Goal: Task Accomplishment & Management: Manage account settings

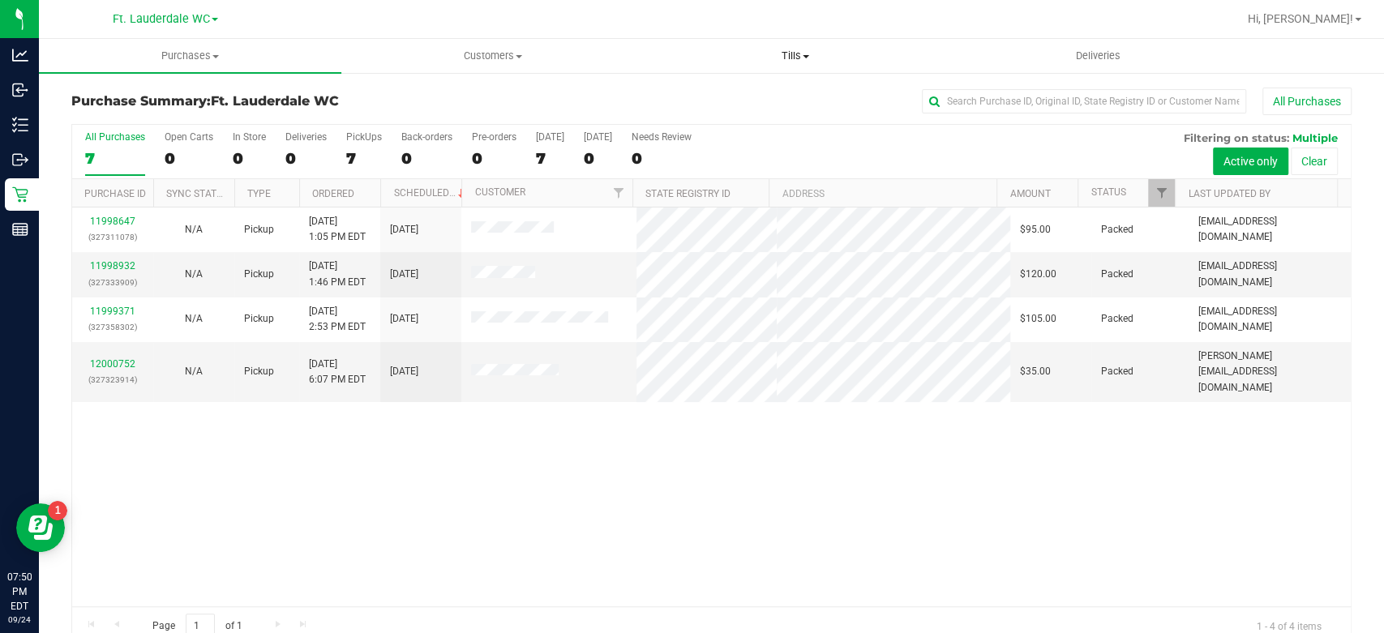
click at [783, 59] on span "Tills" at bounding box center [795, 56] width 301 height 15
click at [732, 92] on span "Manage tills" at bounding box center [699, 98] width 109 height 14
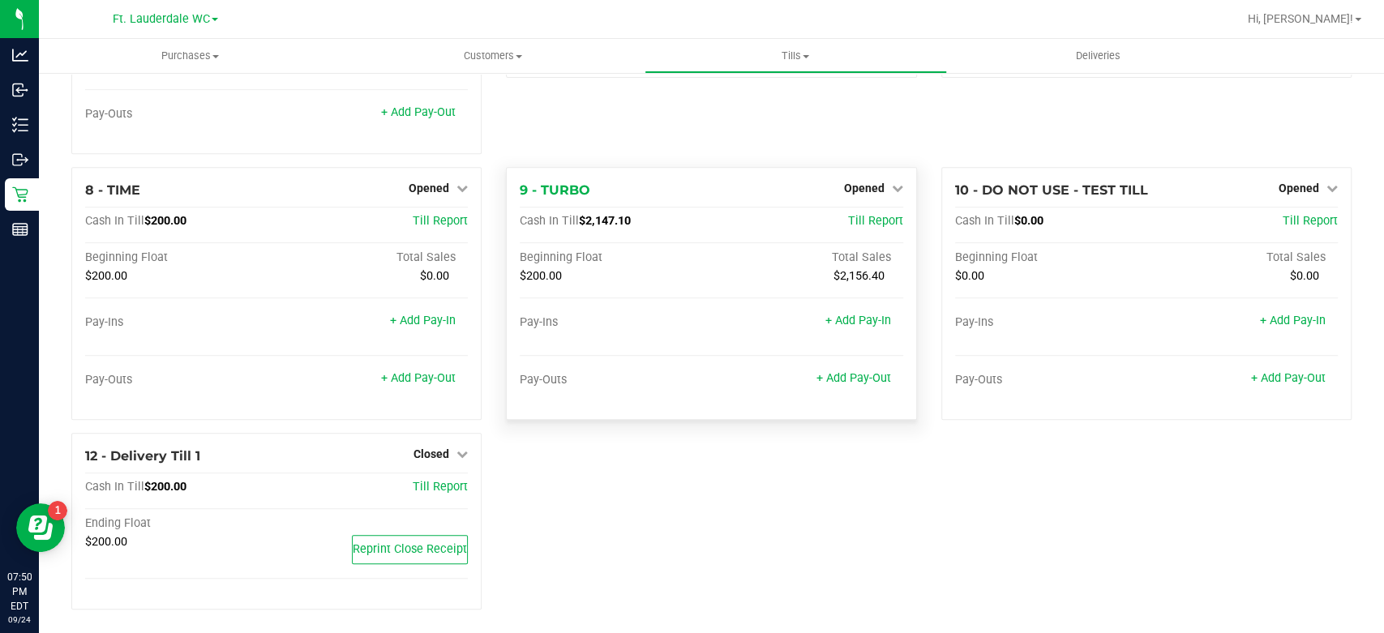
scroll to position [464, 0]
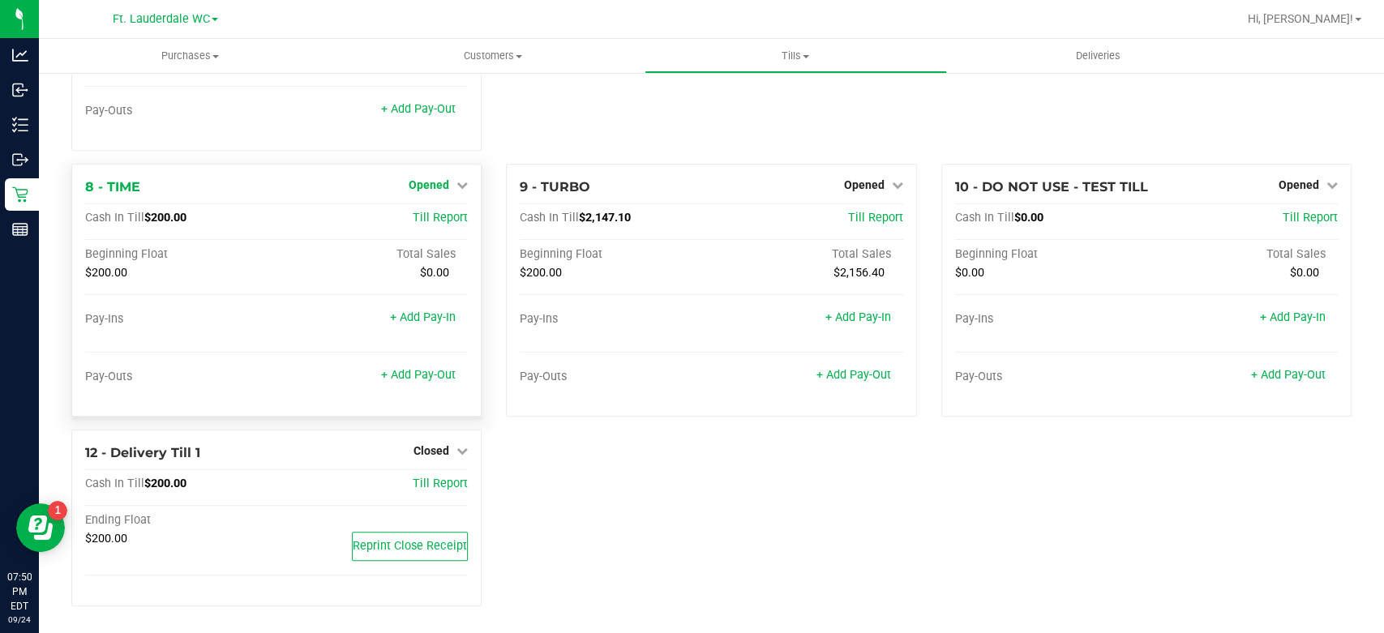
click at [417, 183] on span "Opened" at bounding box center [429, 184] width 41 height 13
click at [427, 216] on link "Close Till" at bounding box center [432, 218] width 44 height 13
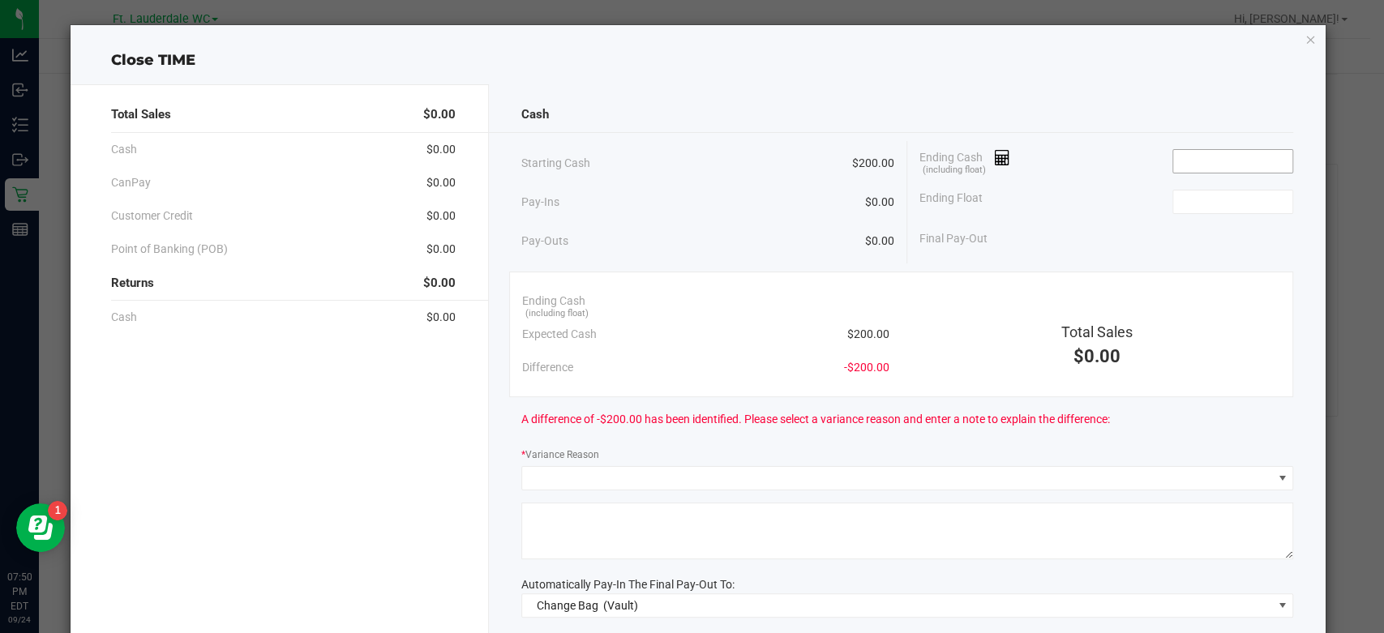
click at [1194, 157] on input at bounding box center [1232, 161] width 119 height 23
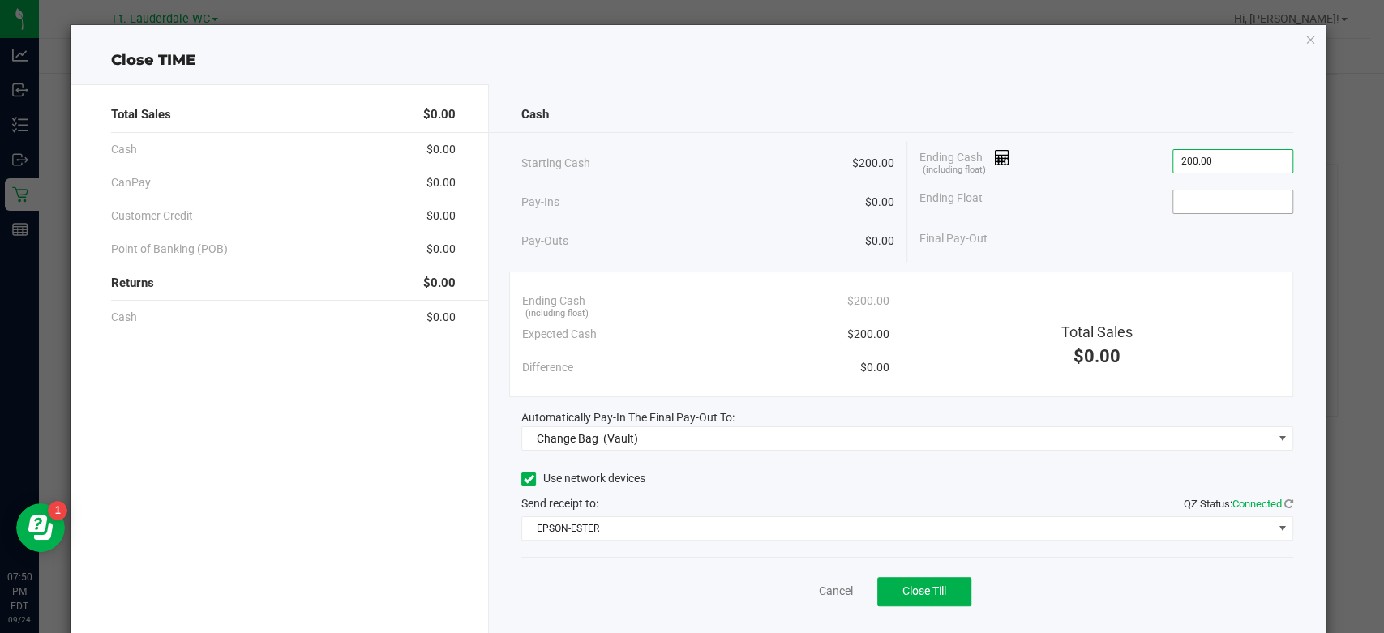
type input "$200.00"
click at [1226, 204] on input at bounding box center [1232, 202] width 119 height 23
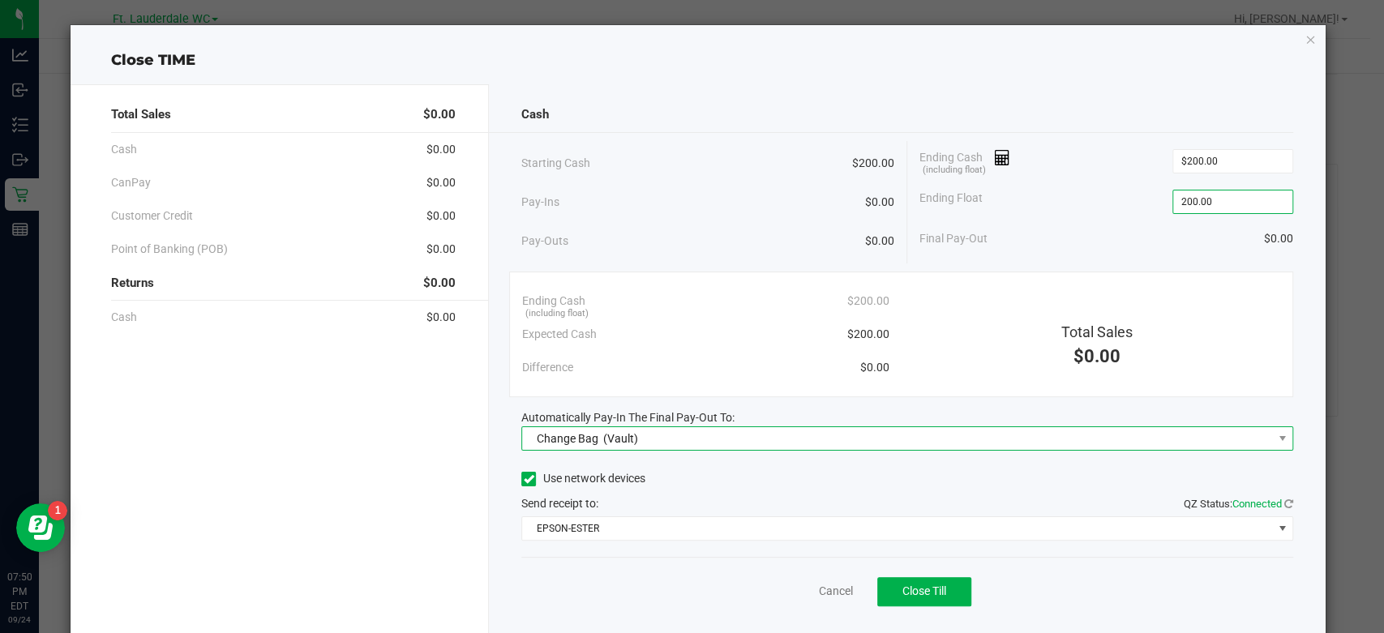
type input "$200.00"
click at [770, 434] on span "Change Bag (Vault)" at bounding box center [897, 438] width 750 height 23
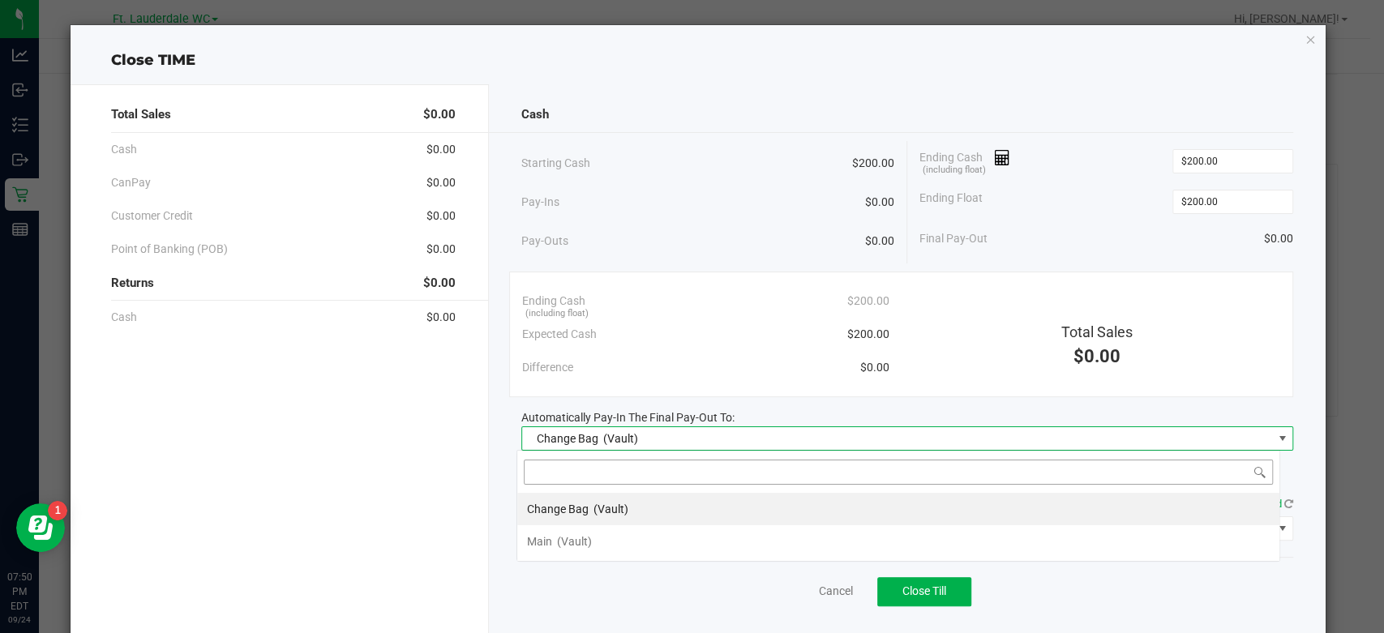
scroll to position [24, 764]
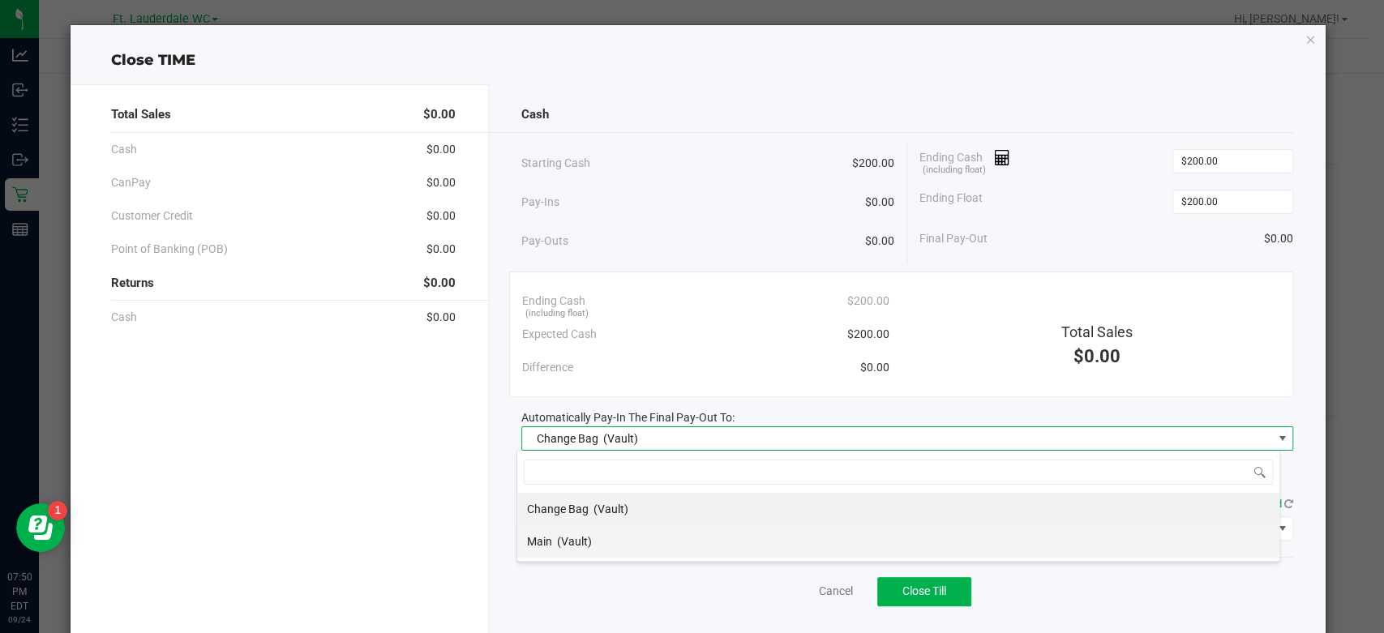
click at [629, 543] on li "Main (Vault)" at bounding box center [898, 541] width 762 height 32
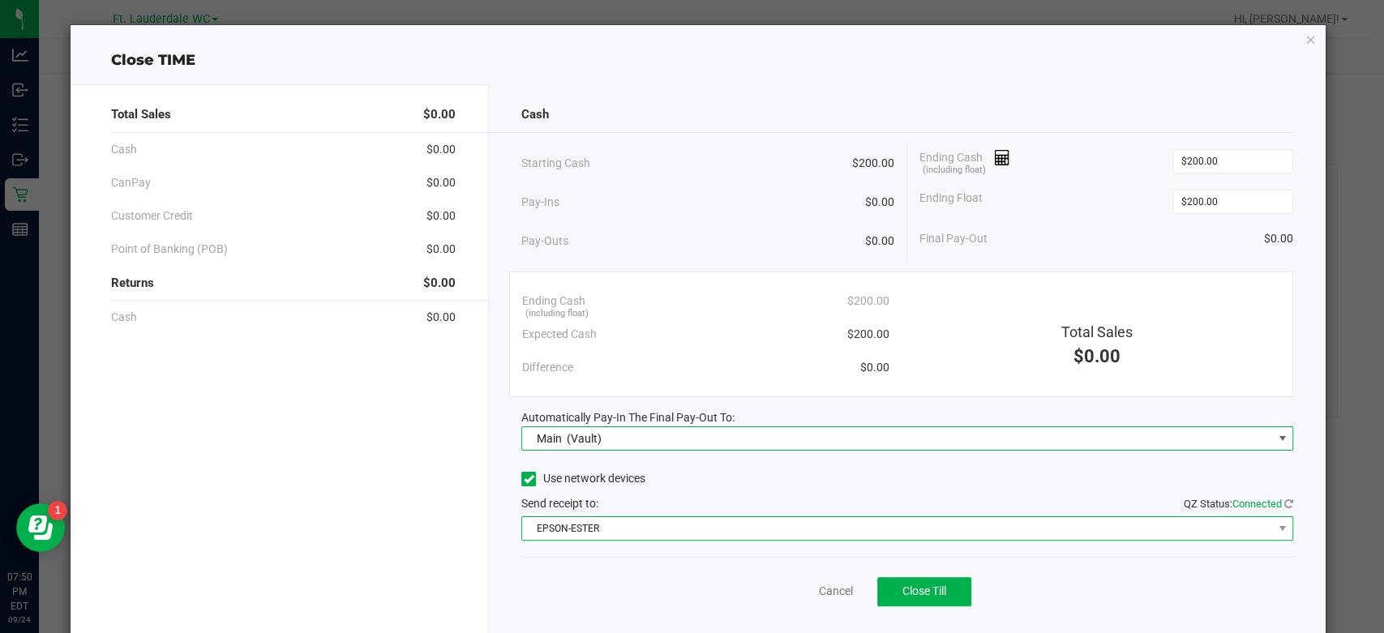
click at [638, 531] on span "EPSON-ESTER" at bounding box center [897, 528] width 750 height 23
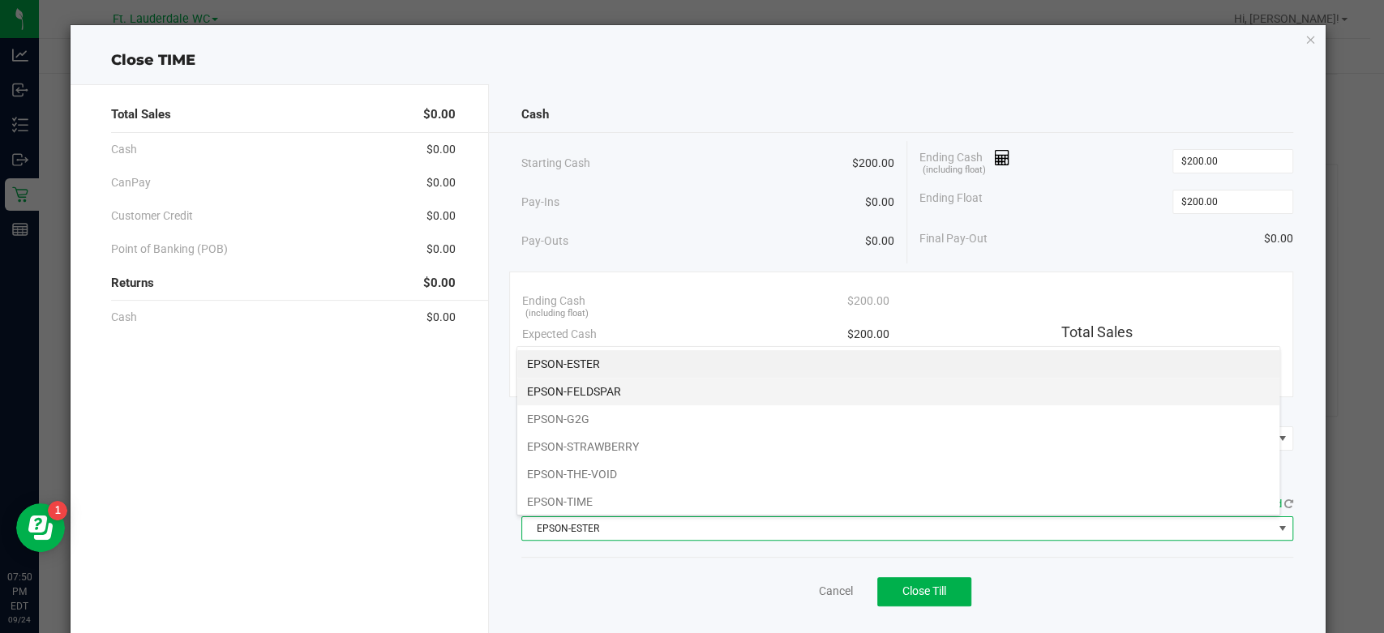
click at [675, 386] on li "EPSON-FELDSPAR" at bounding box center [898, 392] width 762 height 28
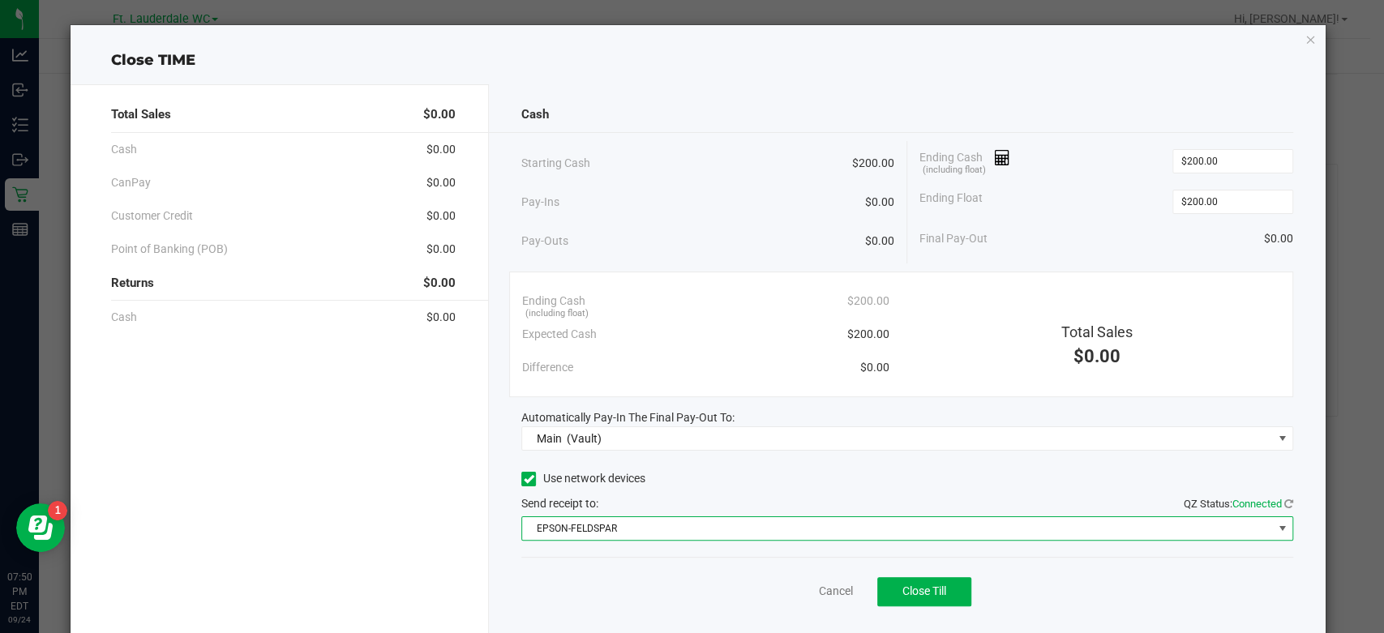
click at [694, 588] on div "Cancel Close Till" at bounding box center [907, 588] width 772 height 62
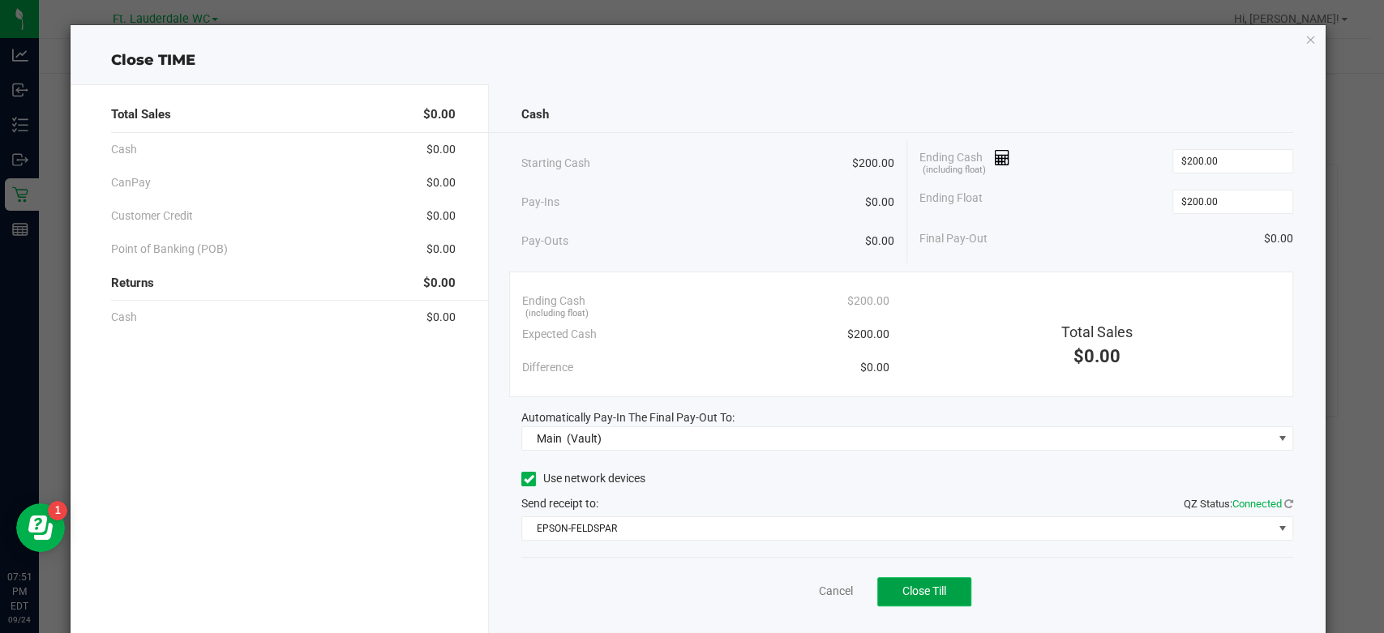
click at [903, 589] on span "Close Till" at bounding box center [925, 591] width 44 height 13
click at [916, 560] on div "Dismiss Reprint Closing Receipt" at bounding box center [907, 588] width 772 height 62
click at [802, 594] on link "Dismiss" at bounding box center [799, 591] width 39 height 17
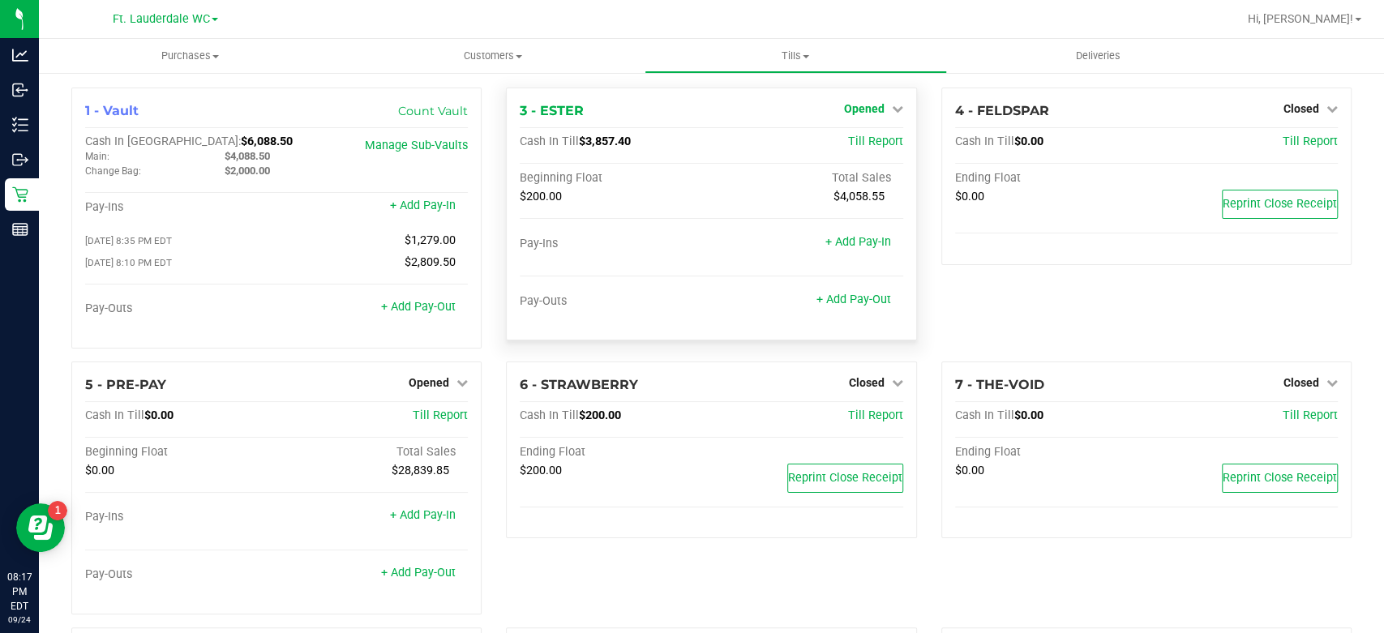
click at [871, 109] on span "Opened" at bounding box center [864, 108] width 41 height 13
click at [856, 137] on link "Close Till" at bounding box center [866, 142] width 44 height 13
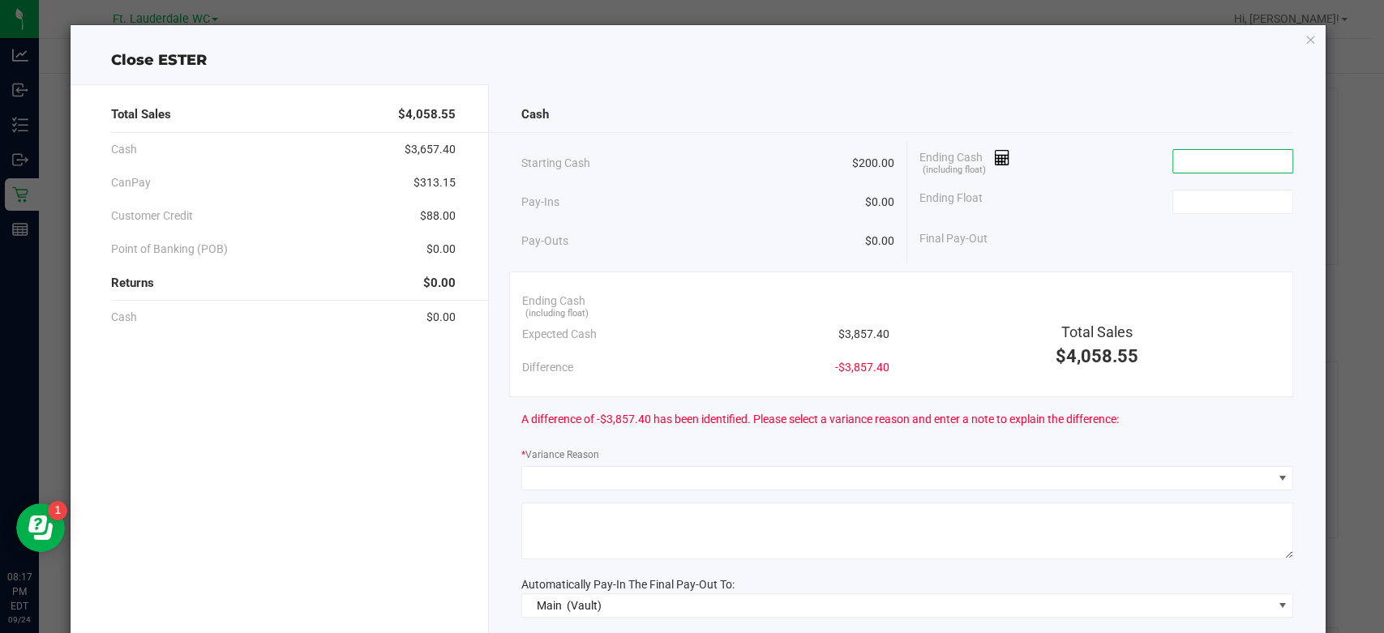
click at [1244, 162] on input at bounding box center [1232, 161] width 119 height 23
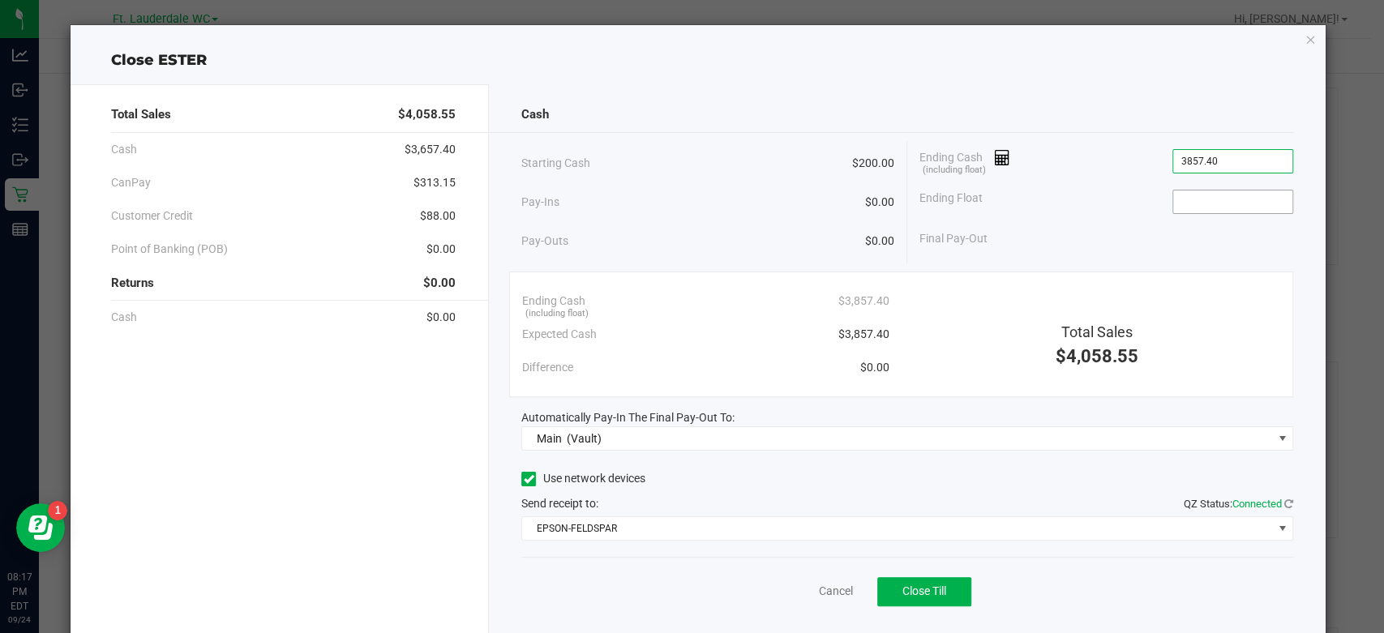
type input "$3,857.40"
click at [1233, 195] on input at bounding box center [1232, 202] width 119 height 23
type input "$200.00"
click at [1012, 486] on div "Use network devices" at bounding box center [907, 479] width 772 height 24
click at [931, 596] on span "Close Till" at bounding box center [925, 591] width 44 height 13
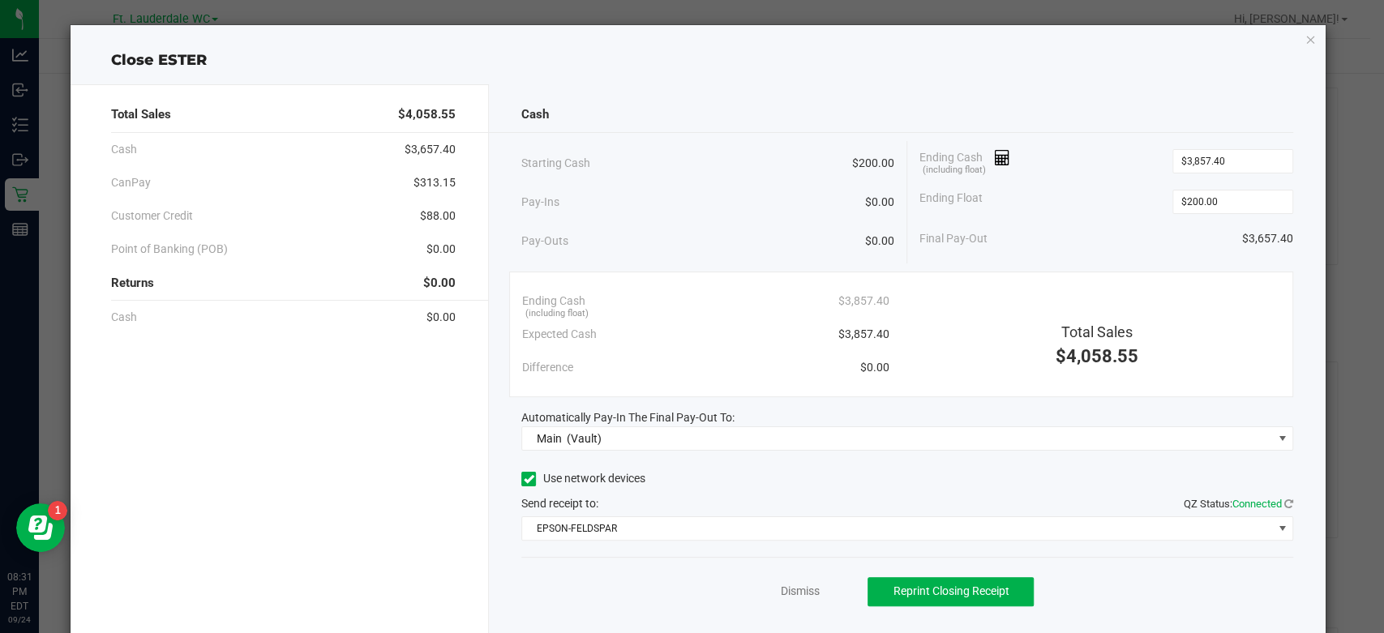
click at [1190, 572] on div "Dismiss Reprint Closing Receipt" at bounding box center [907, 588] width 772 height 62
click at [785, 589] on link "Dismiss" at bounding box center [799, 591] width 39 height 17
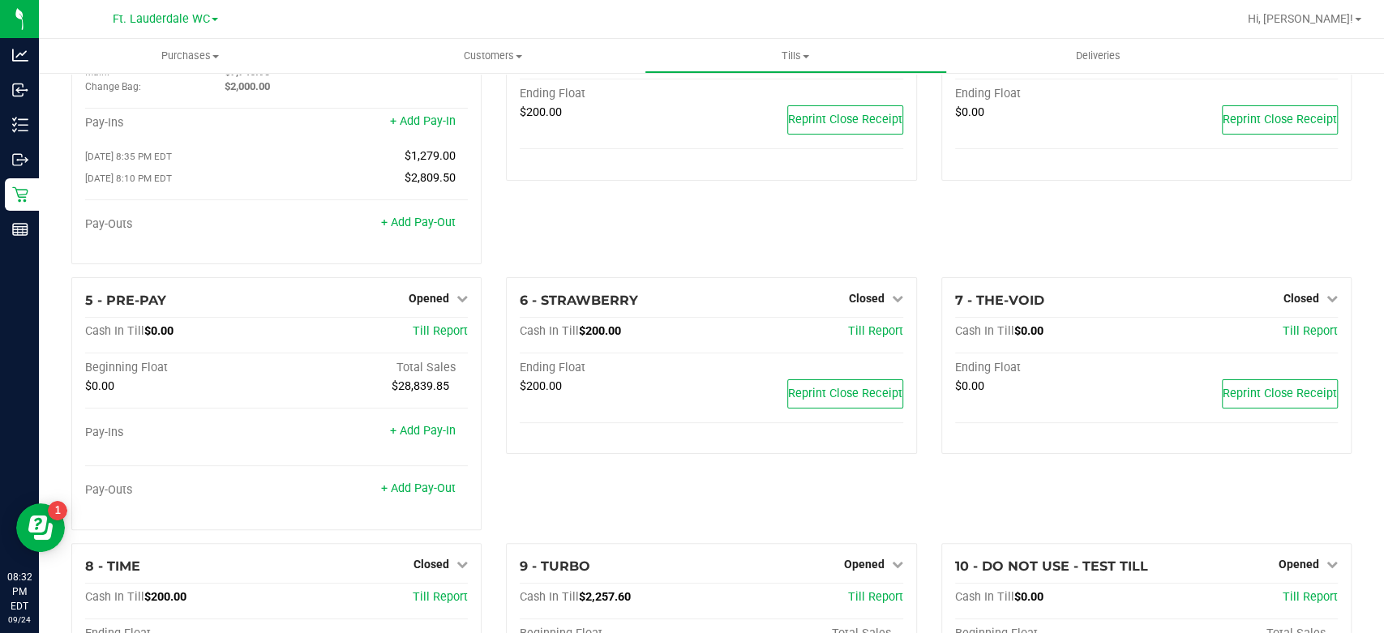
scroll to position [450, 0]
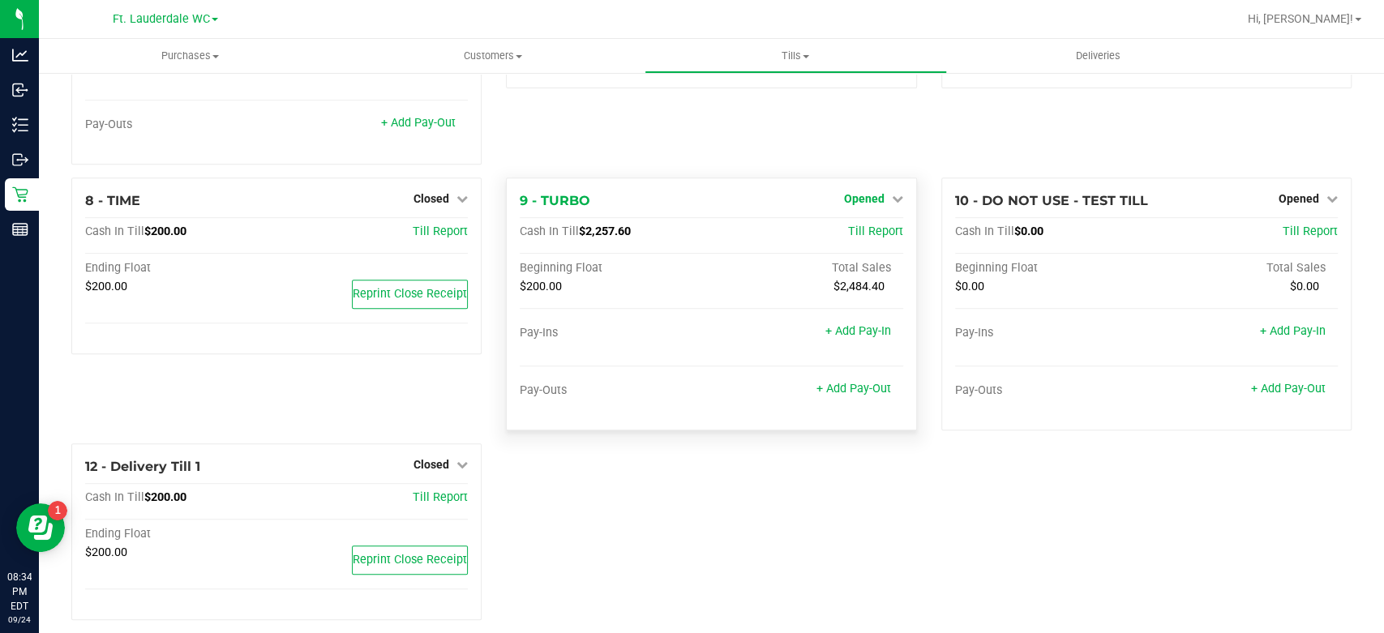
click at [868, 192] on span "Opened" at bounding box center [864, 198] width 41 height 13
click at [857, 235] on link "Close Till" at bounding box center [866, 231] width 44 height 13
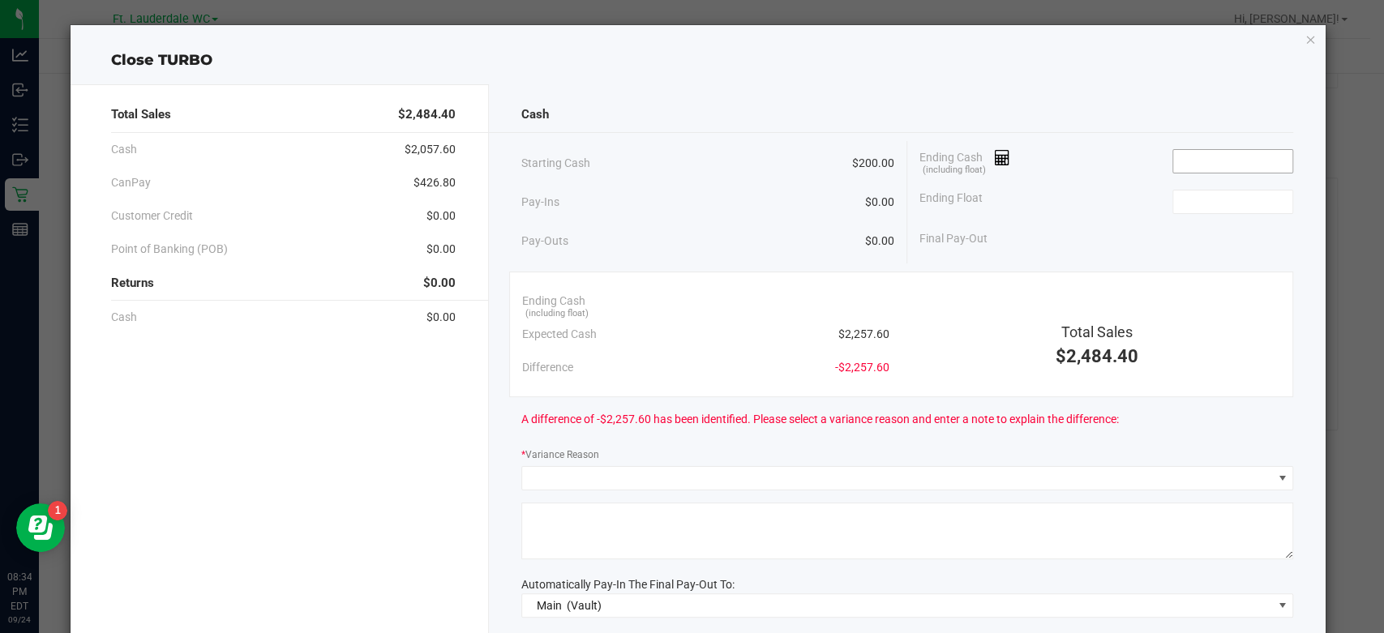
click at [1195, 164] on input at bounding box center [1232, 161] width 119 height 23
type input "2268.60"
click at [1195, 164] on input "2268.60" at bounding box center [1232, 161] width 119 height 23
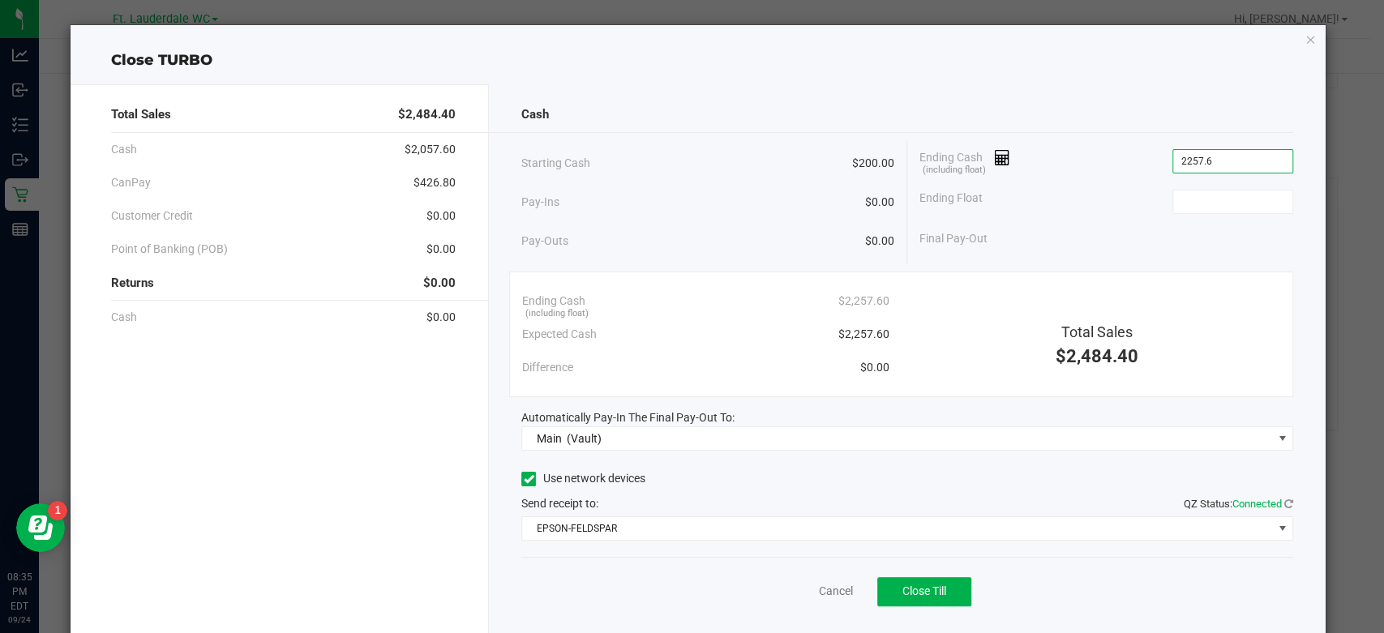
type input "$2,257.60"
type input "$200.00"
click at [1122, 186] on div "Ending Float $200.00" at bounding box center [1107, 202] width 374 height 41
click at [951, 590] on button "Close Till" at bounding box center [924, 591] width 94 height 29
click at [811, 595] on div "Dismiss Reprint Closing Receipt" at bounding box center [907, 588] width 772 height 62
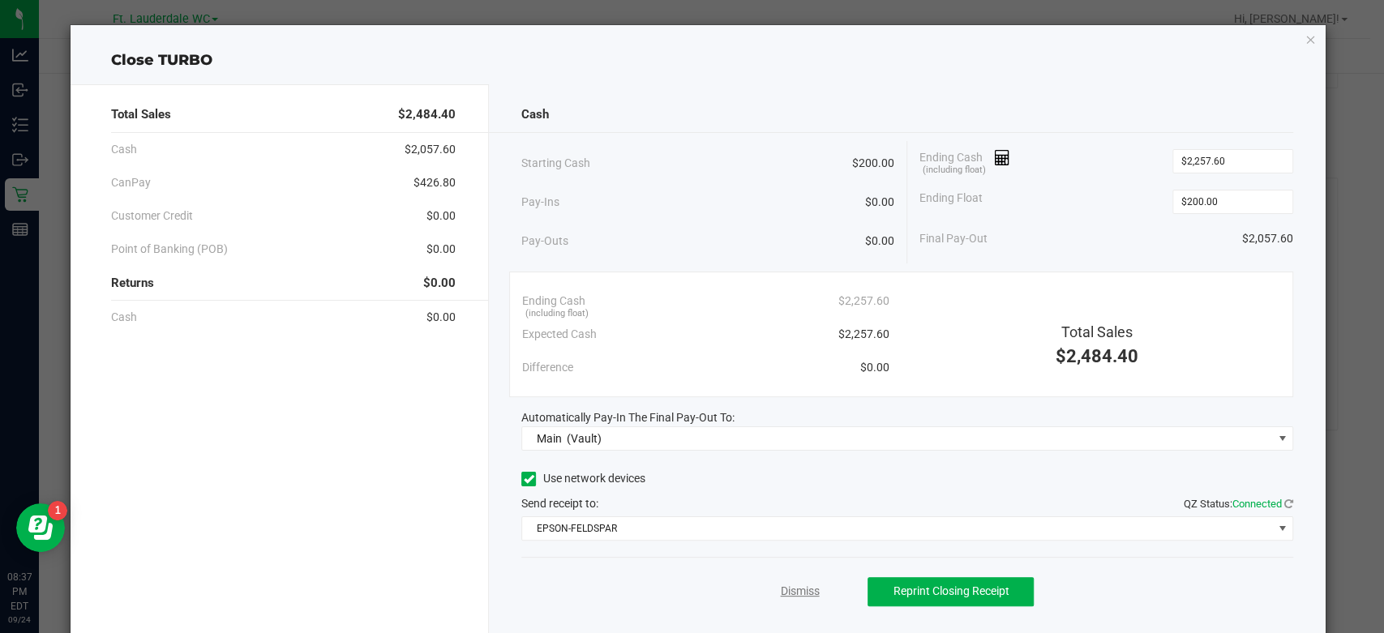
click at [806, 594] on link "Dismiss" at bounding box center [799, 591] width 39 height 17
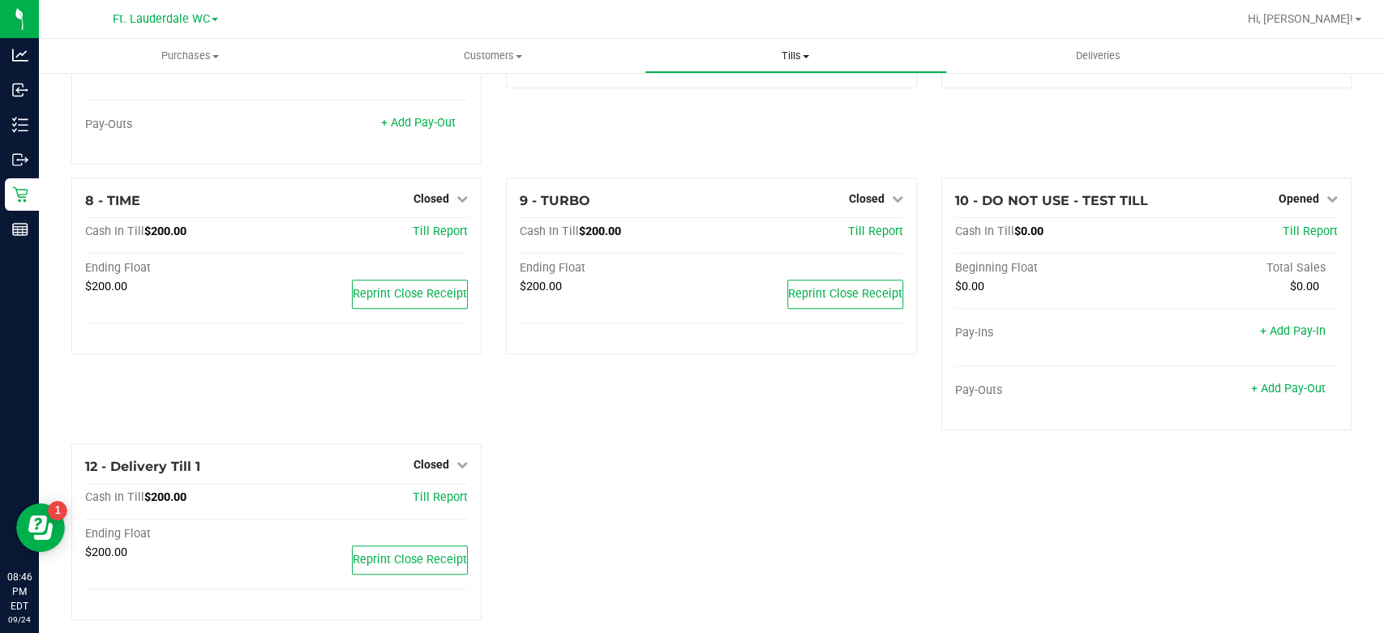
click at [804, 56] on span at bounding box center [806, 56] width 6 height 3
click at [772, 108] on li "Reconcile e-payments" at bounding box center [796, 117] width 302 height 19
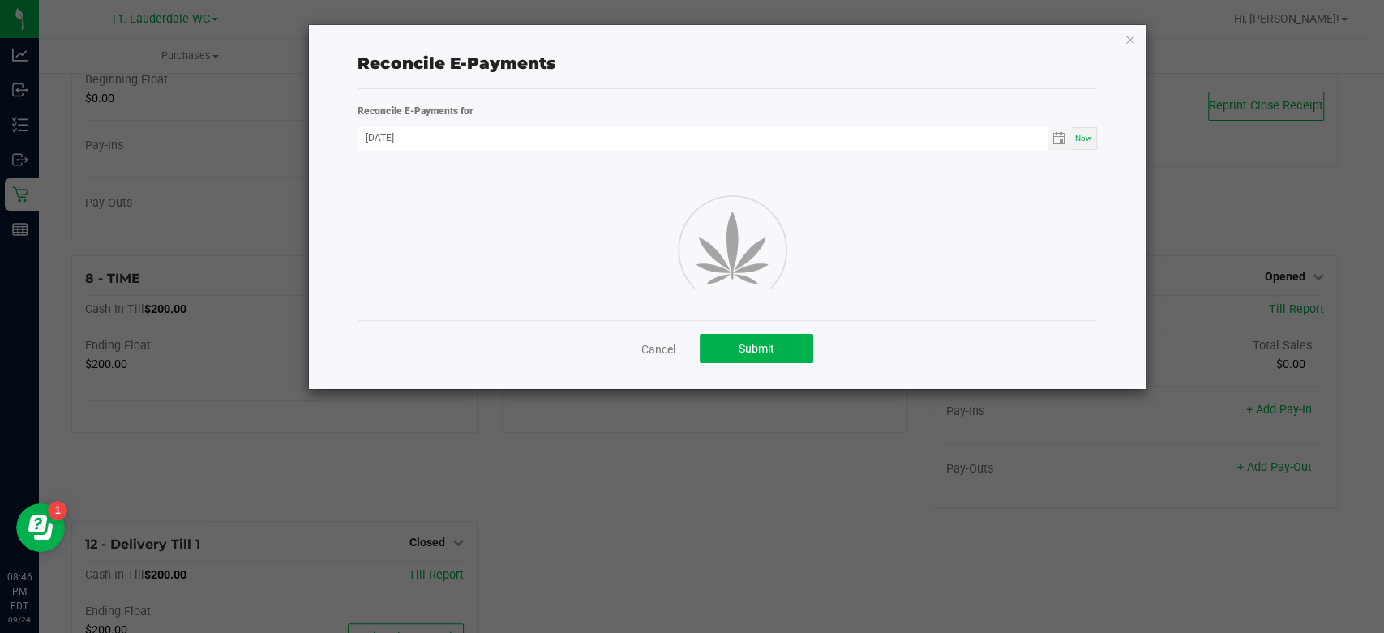
scroll to position [450, 0]
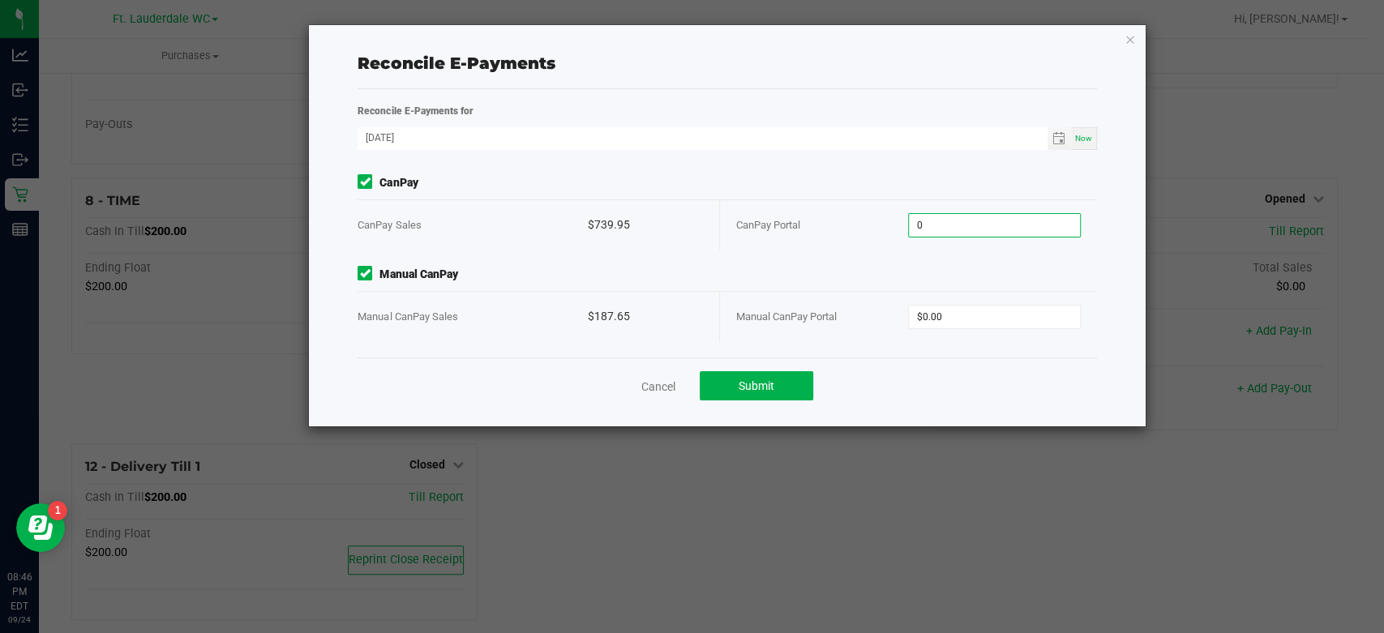
click at [1000, 219] on input "0" at bounding box center [994, 225] width 171 height 23
type input "$739.95"
click at [967, 321] on input "0" at bounding box center [994, 317] width 171 height 23
type input "$187.65"
click at [954, 367] on div "Cancel Submit" at bounding box center [727, 386] width 739 height 56
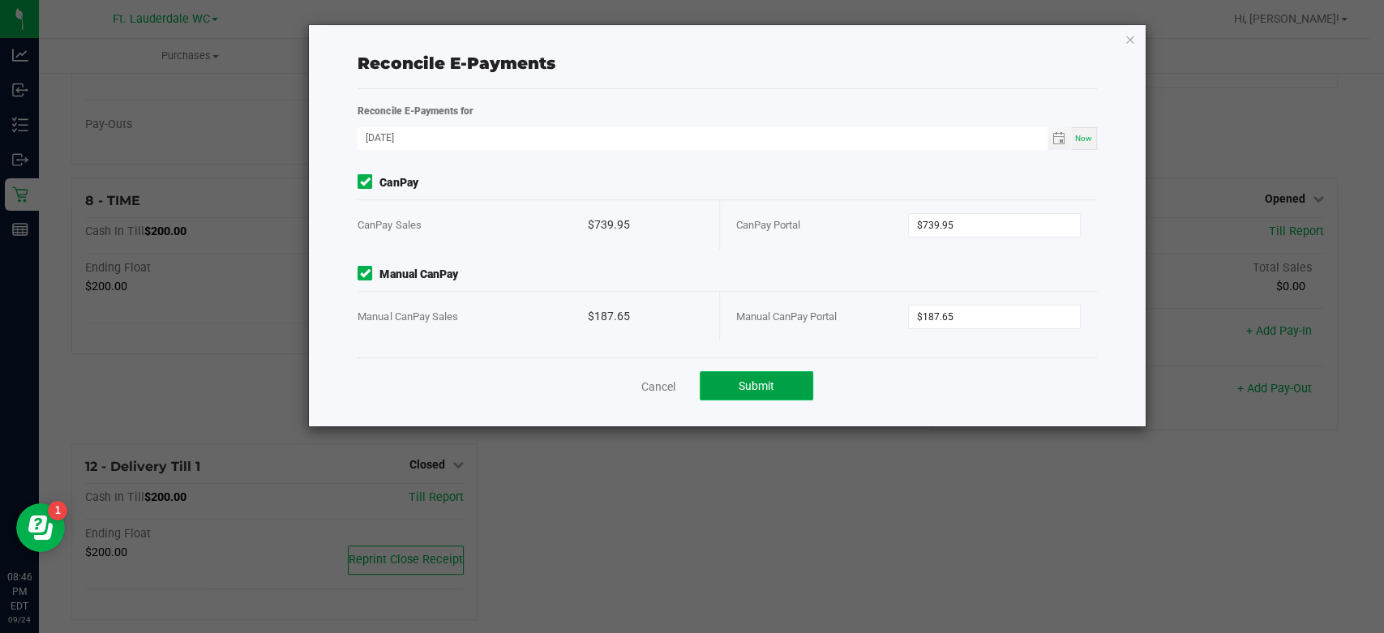
click at [797, 377] on button "Submit" at bounding box center [757, 385] width 114 height 29
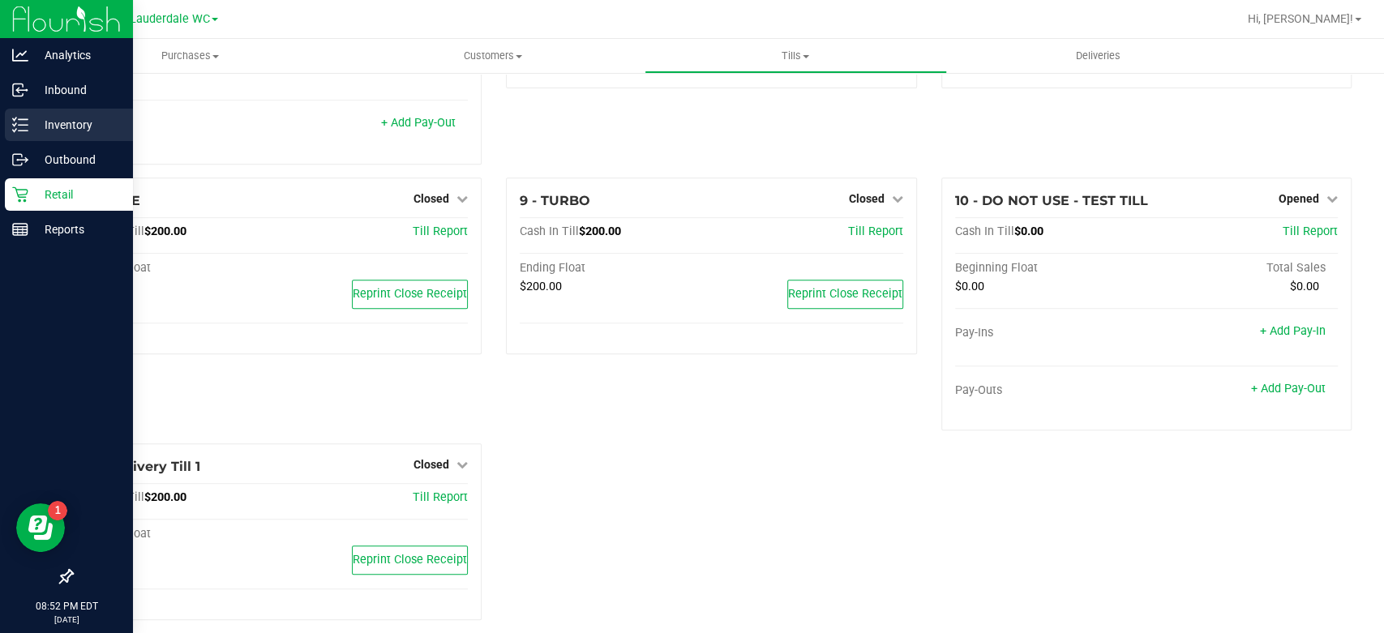
click at [38, 123] on p "Inventory" at bounding box center [76, 124] width 97 height 19
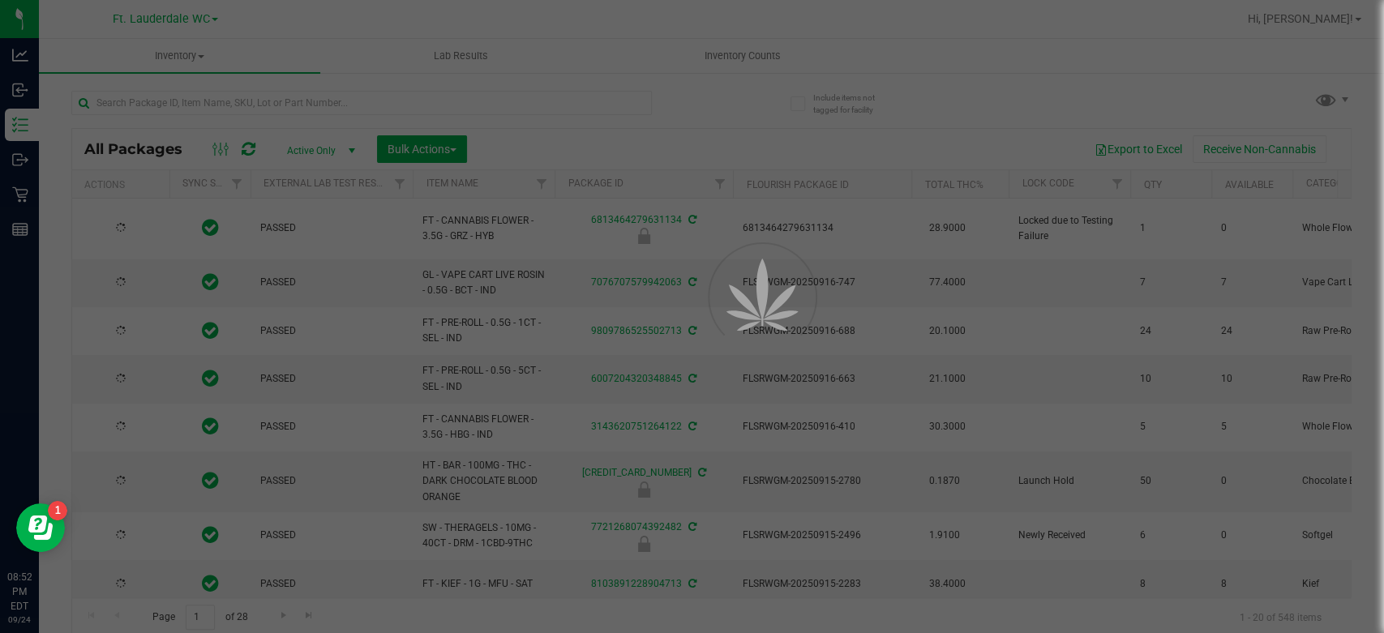
click at [747, 62] on div at bounding box center [692, 316] width 1384 height 633
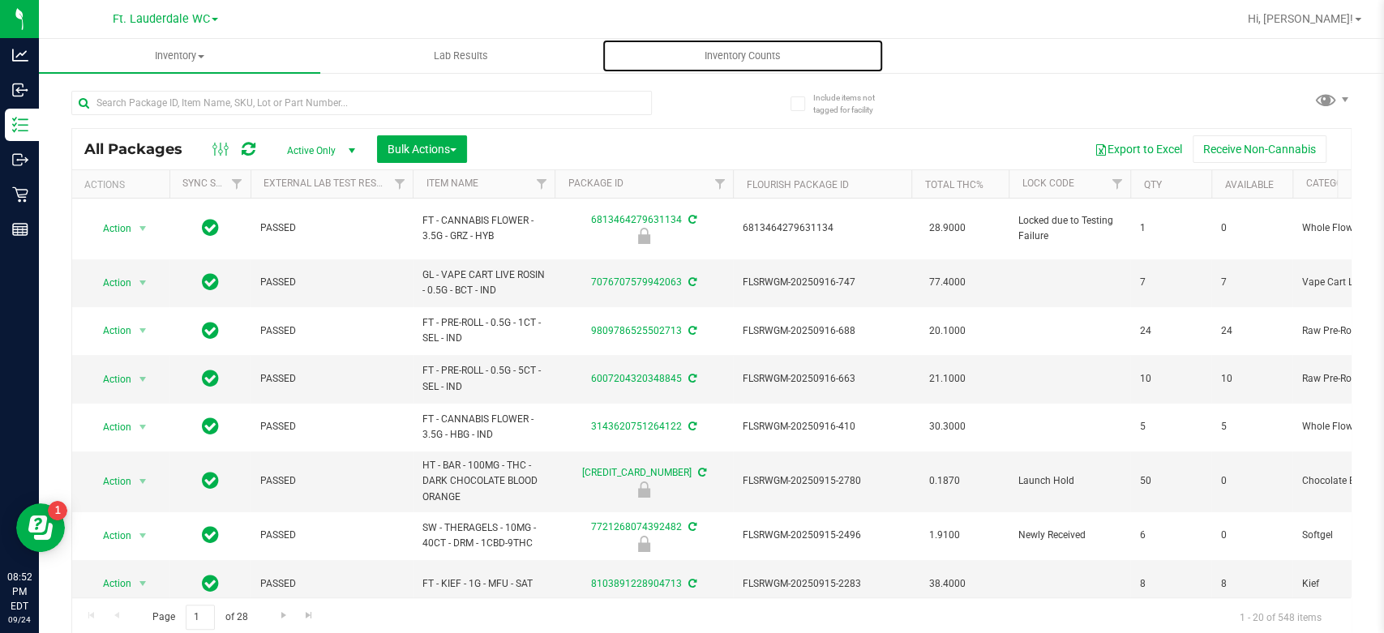
click at [747, 62] on span "Inventory Counts" at bounding box center [743, 56] width 120 height 15
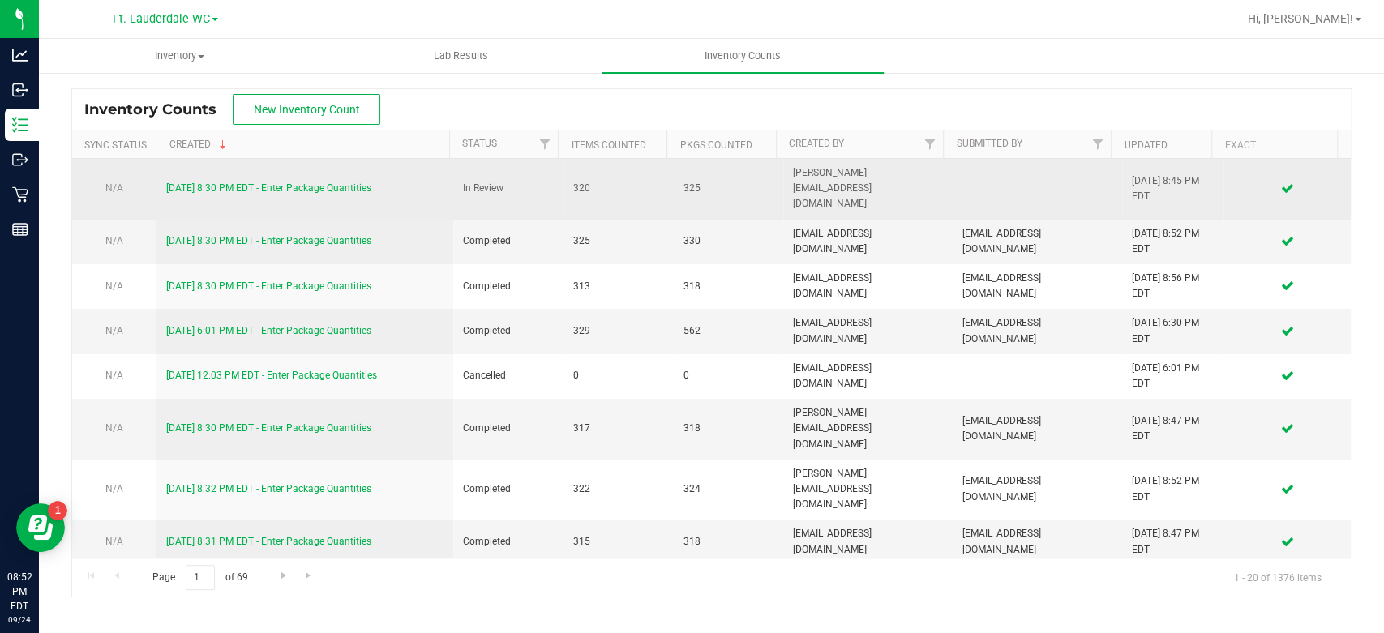
click at [246, 187] on div "9/24/25 8:30 PM EDT - Enter Package Quantities" at bounding box center [304, 188] width 277 height 15
click at [253, 182] on link "9/24/25 8:30 PM EDT - Enter Package Quantities" at bounding box center [268, 187] width 205 height 11
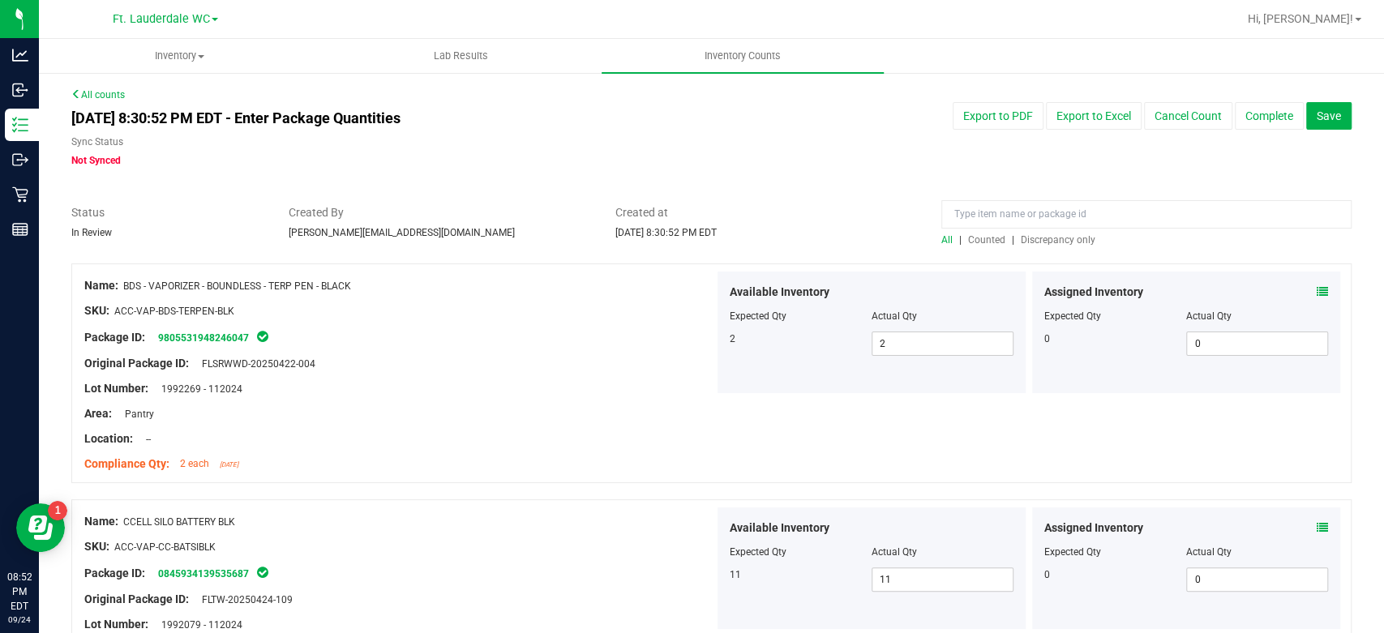
click at [1021, 241] on span "Discrepancy only" at bounding box center [1058, 239] width 75 height 11
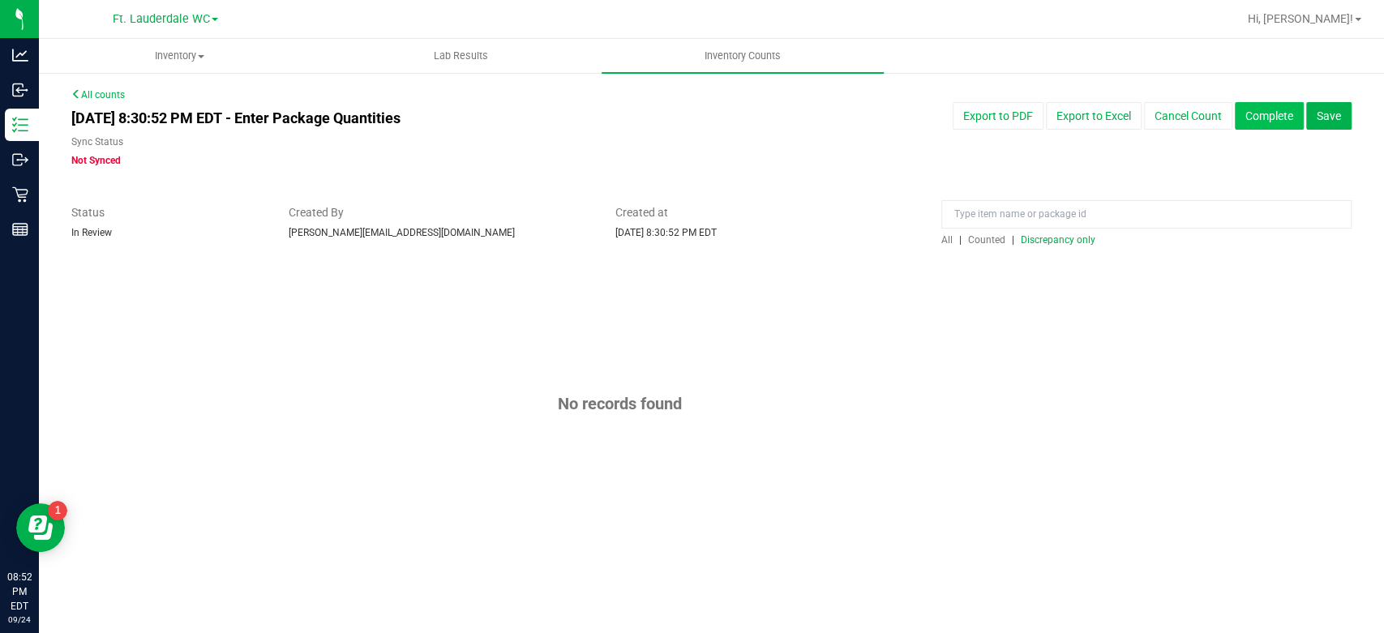
click at [1263, 115] on button "Complete" at bounding box center [1269, 116] width 69 height 28
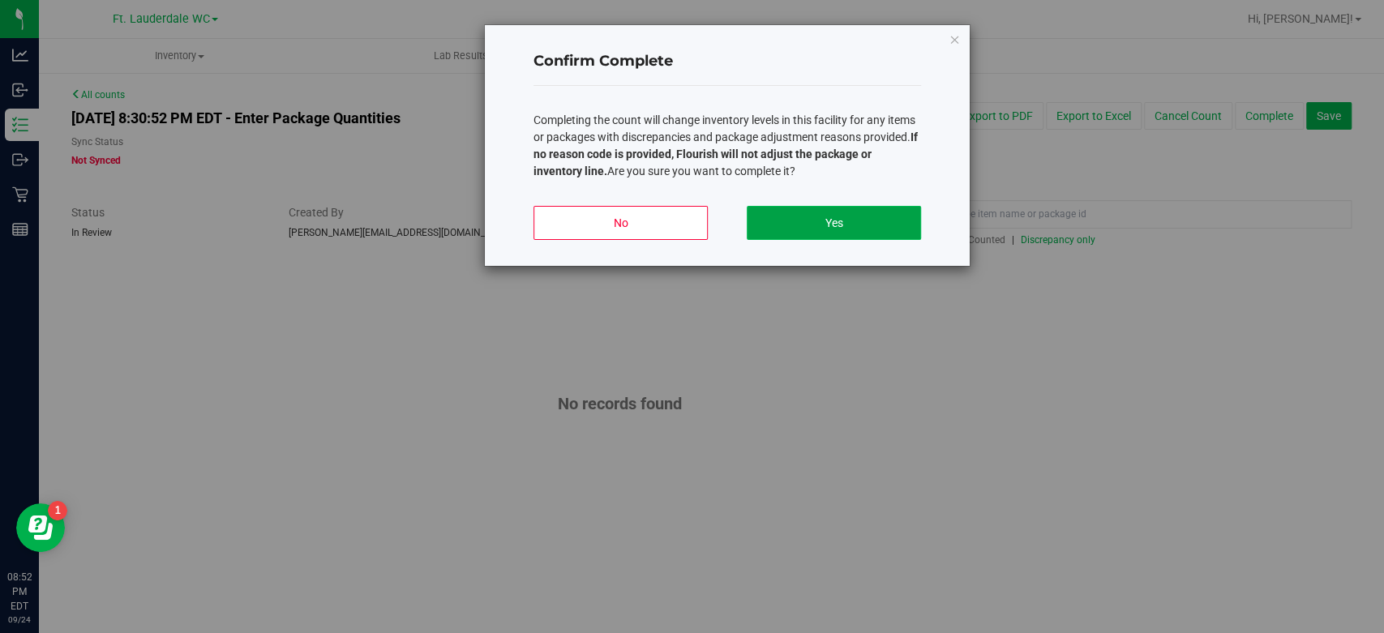
click at [886, 234] on button "Yes" at bounding box center [834, 223] width 174 height 34
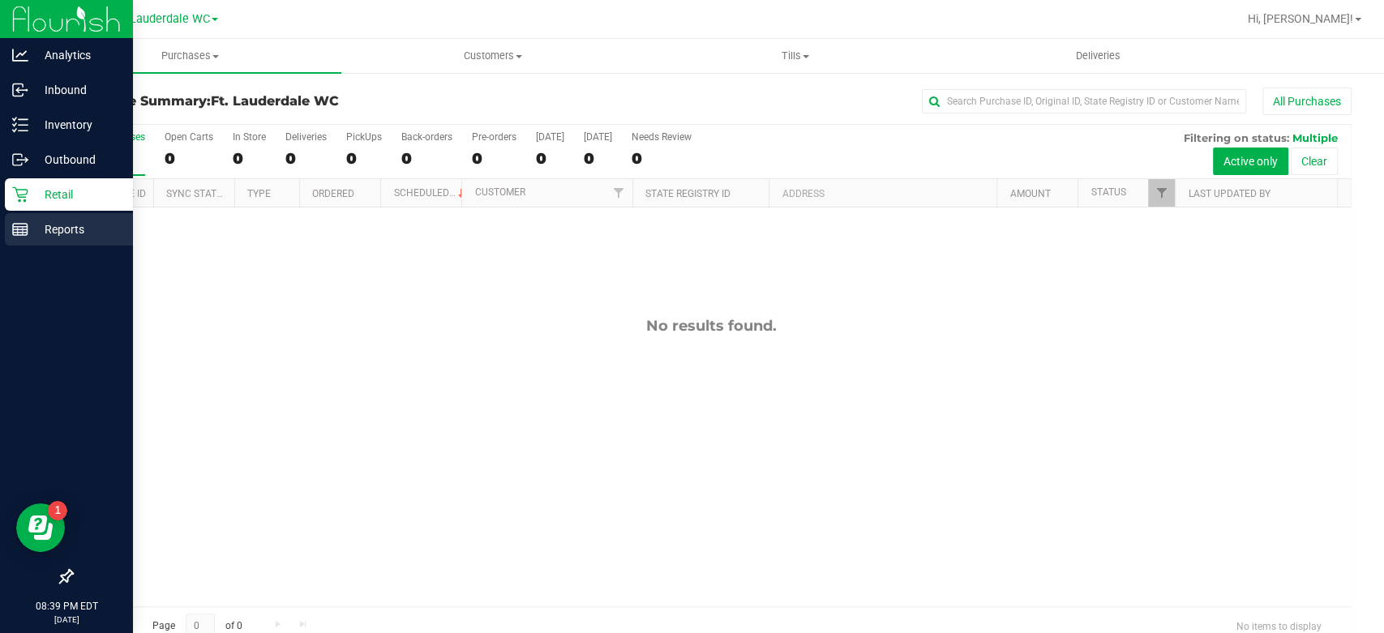
click at [9, 222] on div "Reports" at bounding box center [69, 229] width 128 height 32
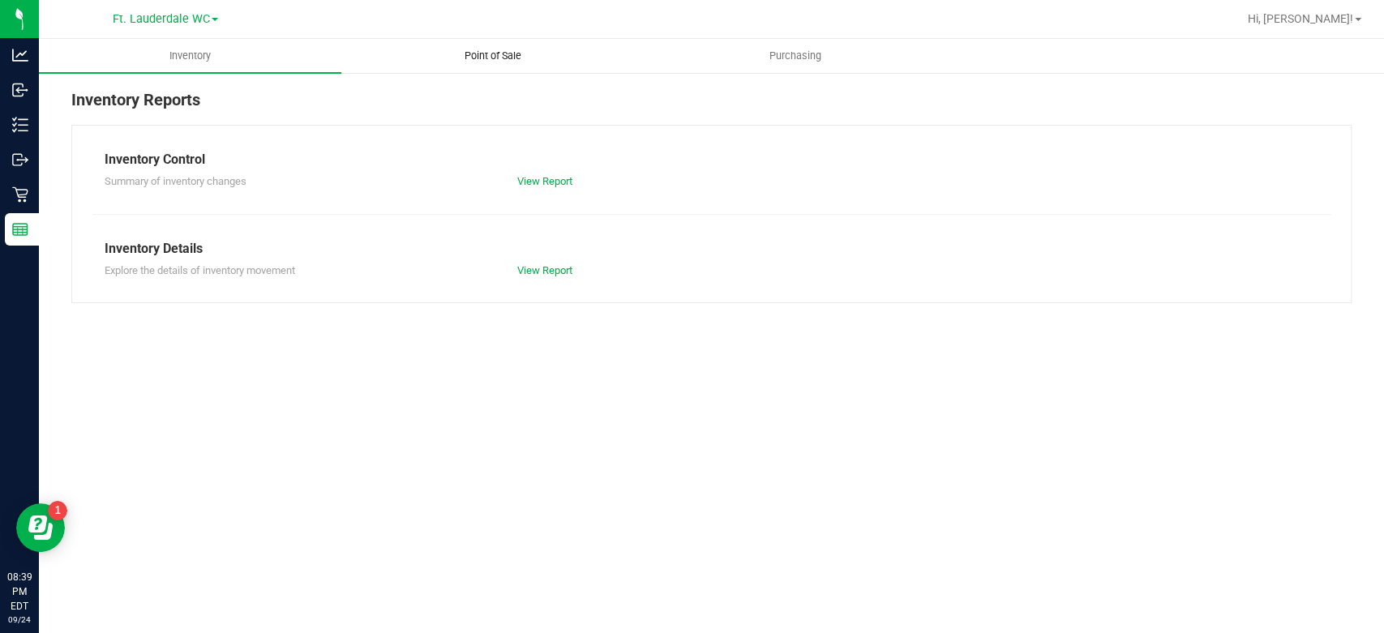
click at [472, 56] on span "Point of Sale" at bounding box center [493, 56] width 101 height 15
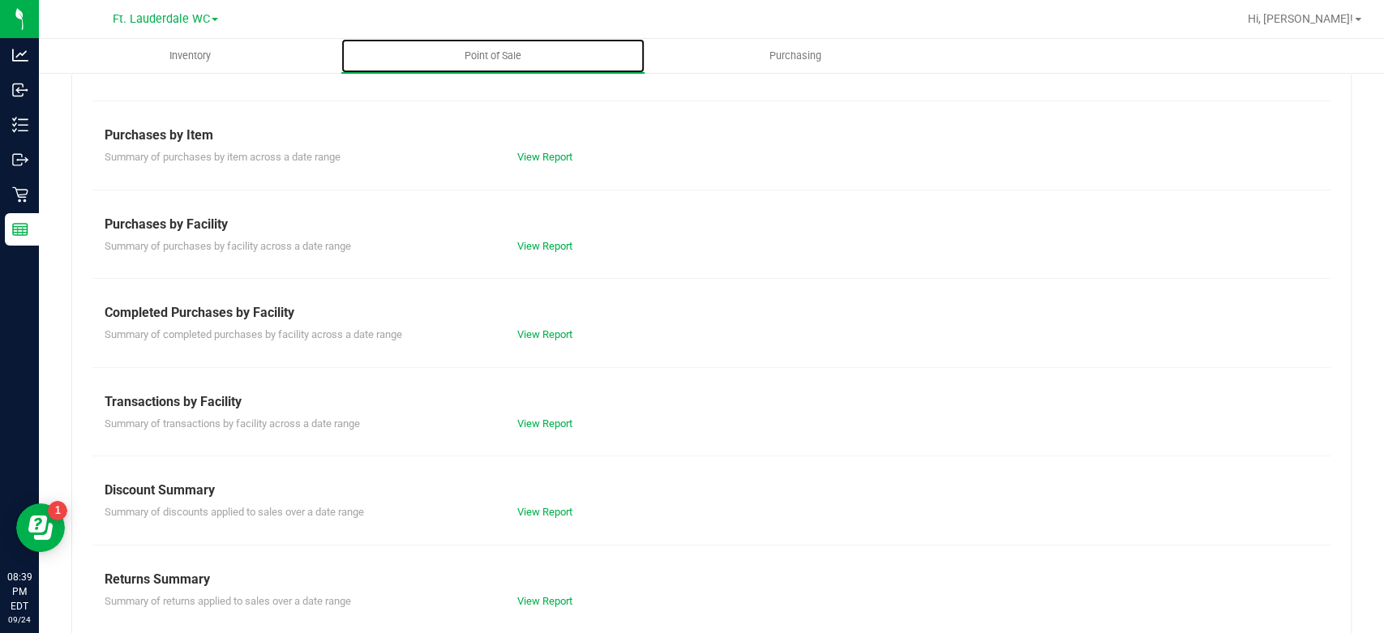
scroll to position [217, 0]
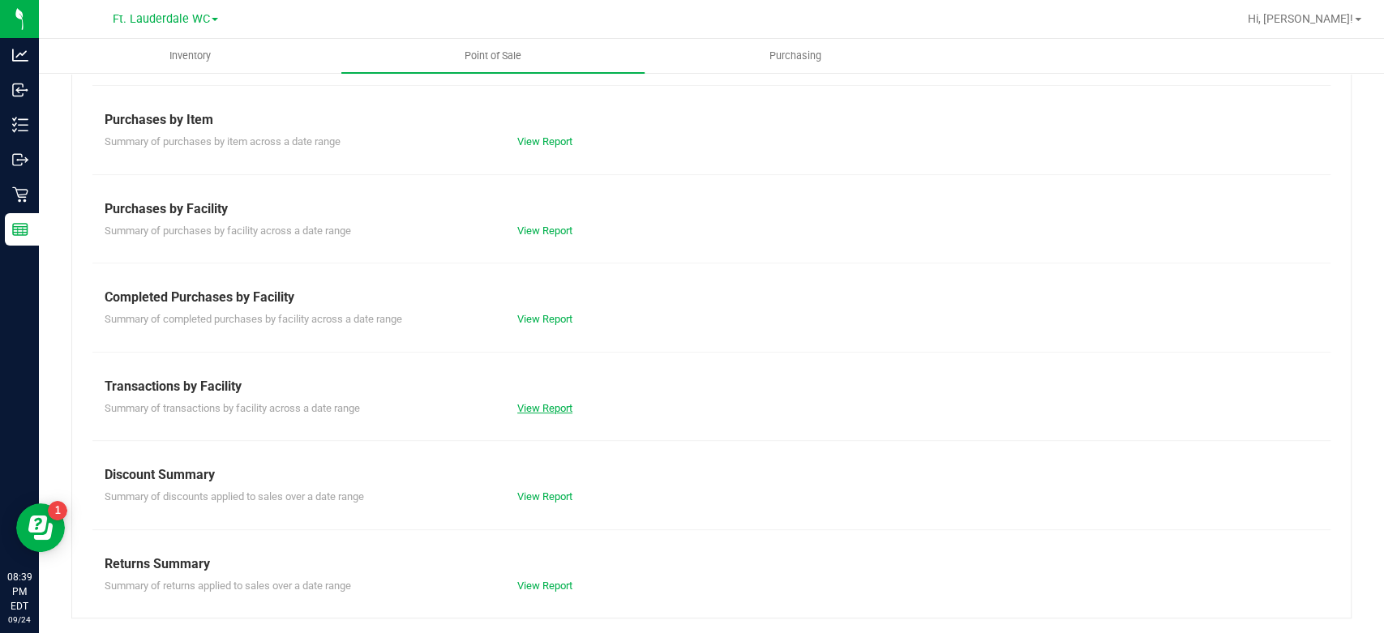
click at [555, 412] on link "View Report" at bounding box center [544, 408] width 55 height 12
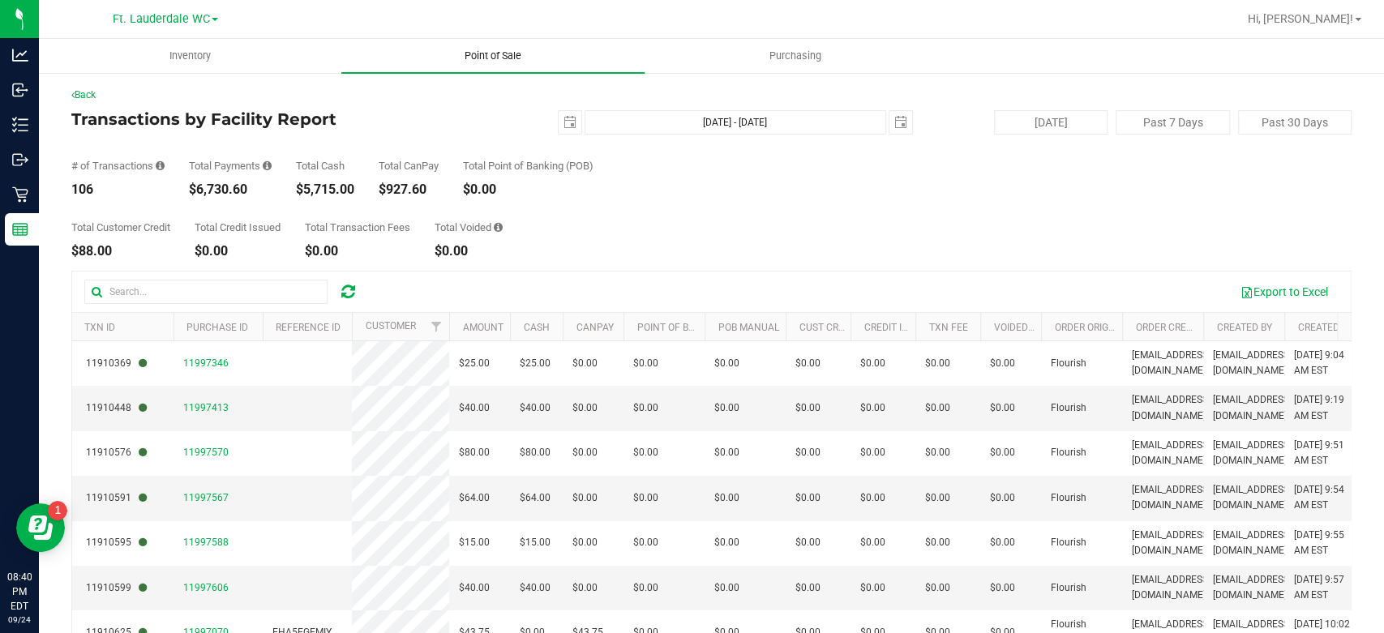
click at [517, 43] on uib-tab-heading "Point of Sale" at bounding box center [492, 56] width 302 height 34
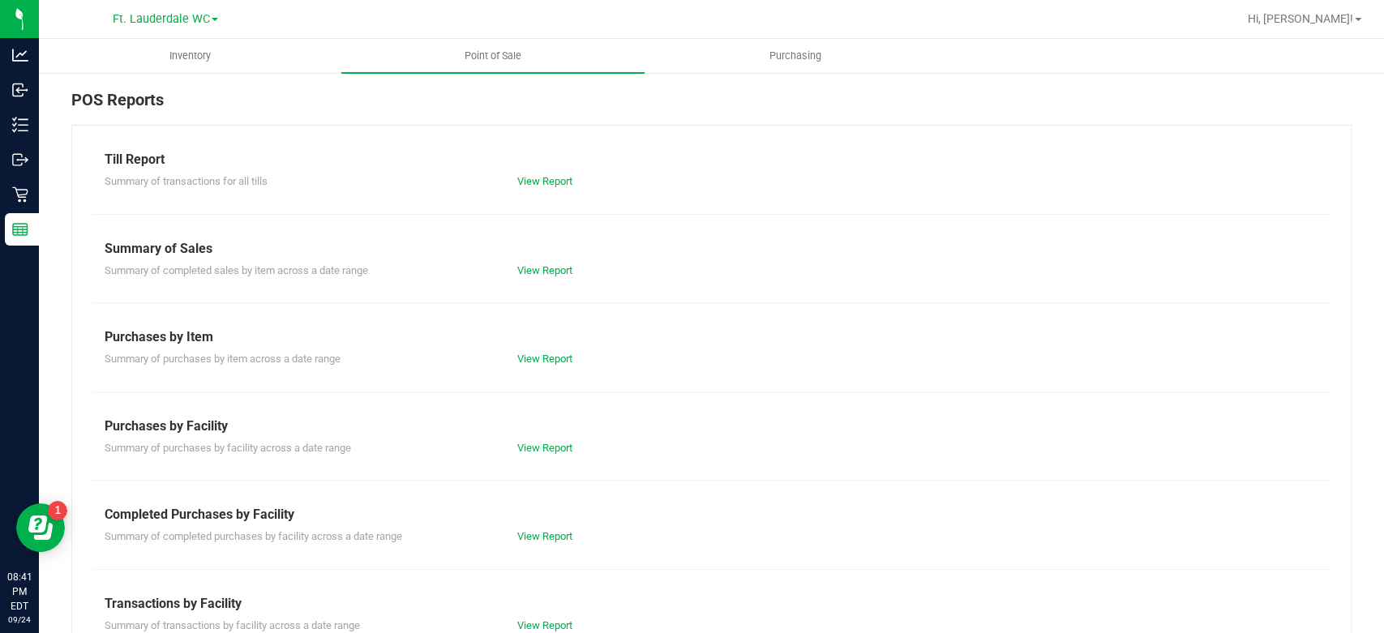
click at [530, 529] on div "View Report" at bounding box center [608, 537] width 207 height 16
click at [531, 530] on link "View Report" at bounding box center [544, 536] width 55 height 12
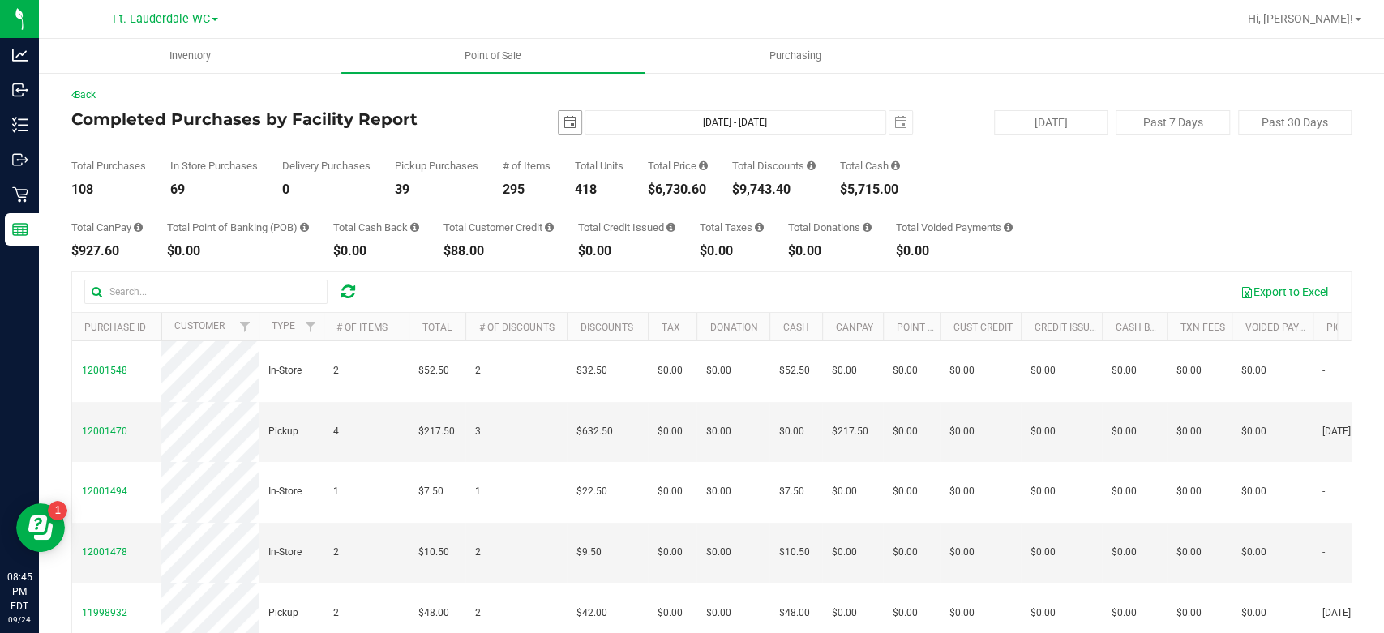
click at [564, 119] on span "select" at bounding box center [570, 122] width 13 height 13
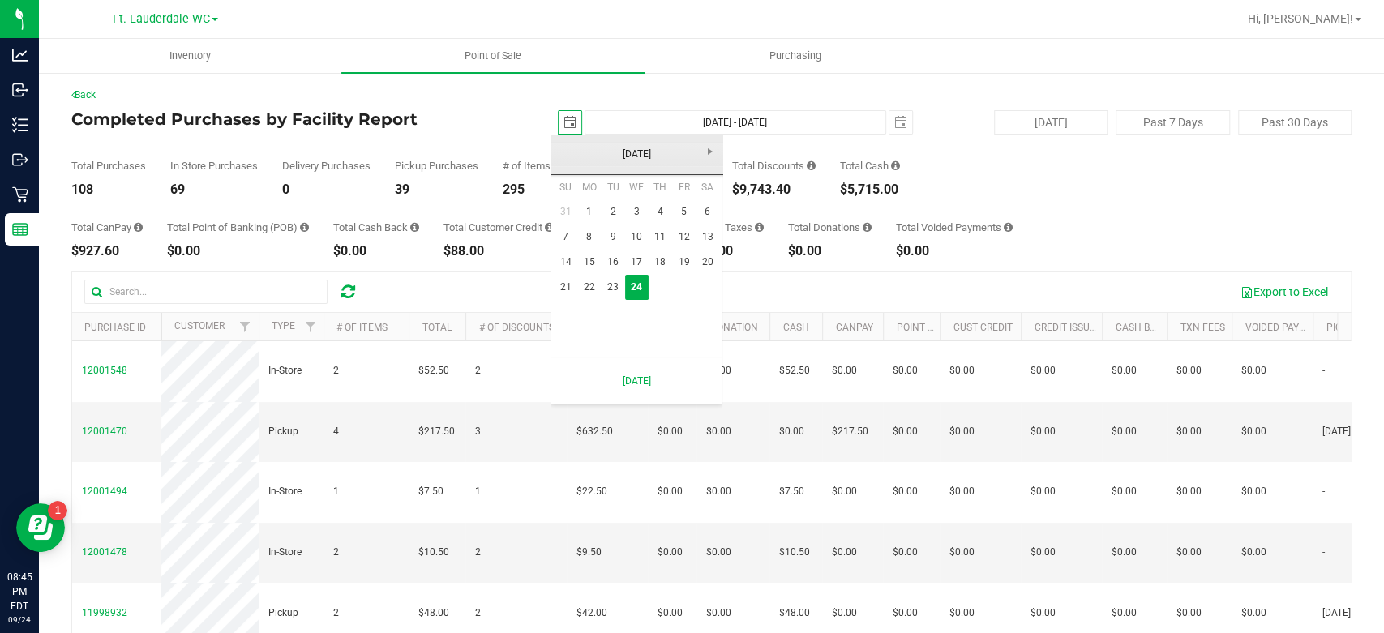
scroll to position [0, 40]
click at [565, 284] on link "21" at bounding box center [566, 287] width 24 height 25
type input "2025-09-21"
type input "Sep 21, 2025 - Sep 24, 2025"
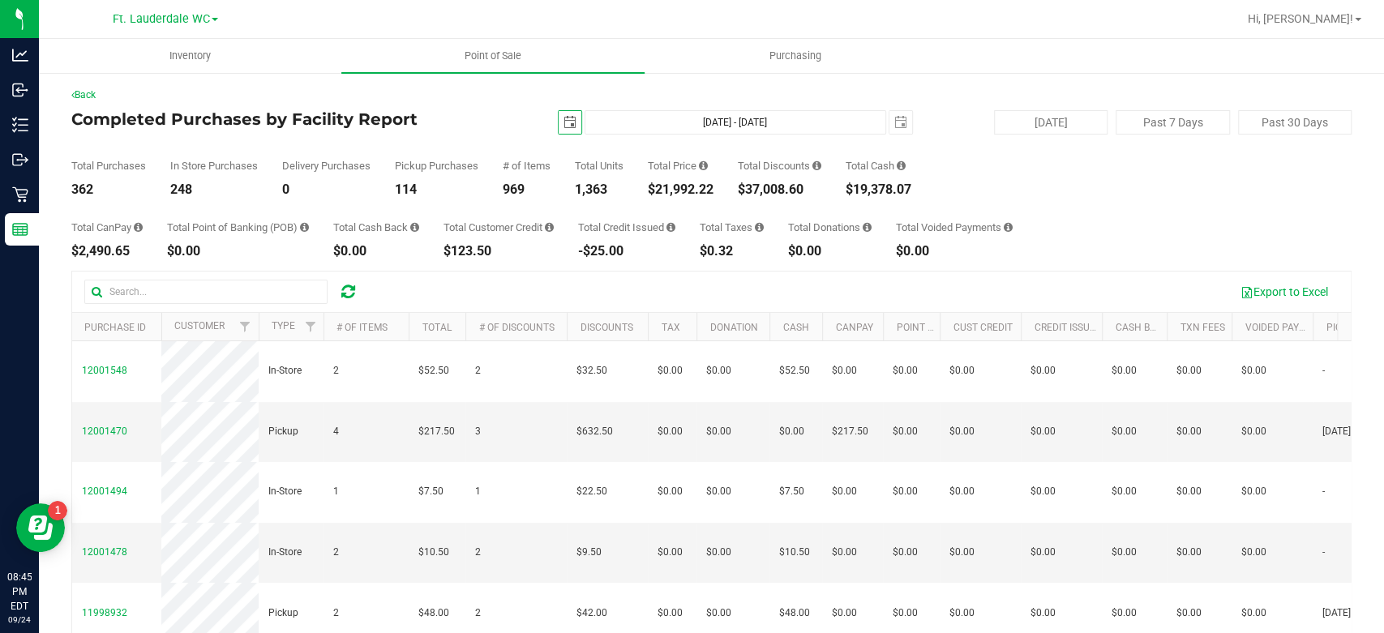
click at [565, 131] on span "select" at bounding box center [570, 122] width 23 height 23
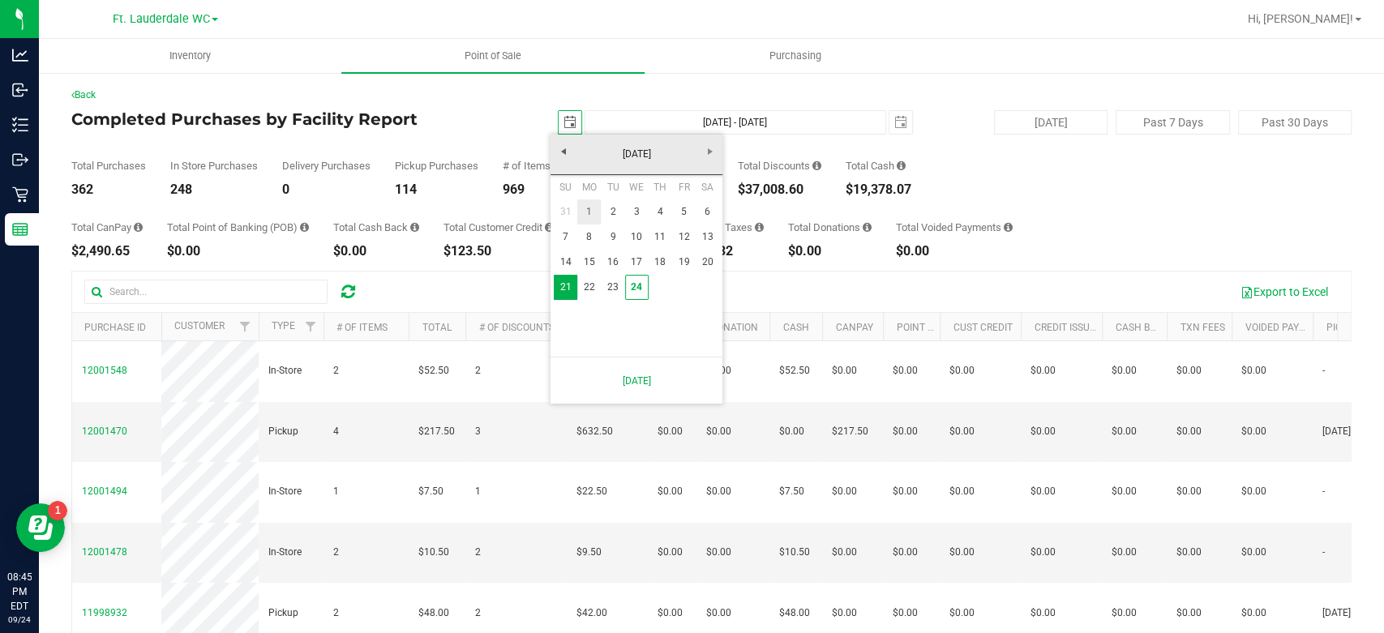
click at [587, 213] on link "1" at bounding box center [589, 211] width 24 height 25
type input "2025-09-01"
type input "Sep 1, 2025 - Sep 24, 2025"
